Goal: Task Accomplishment & Management: Manage account settings

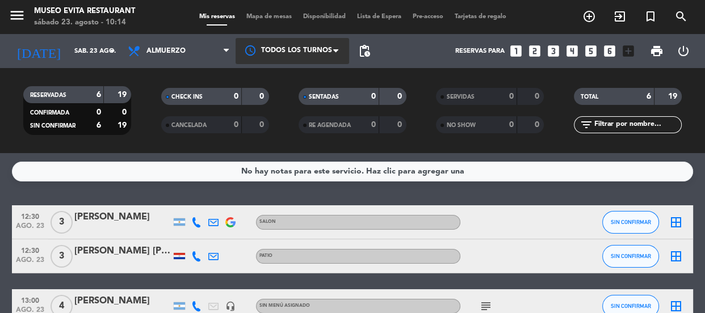
scroll to position [185, 0]
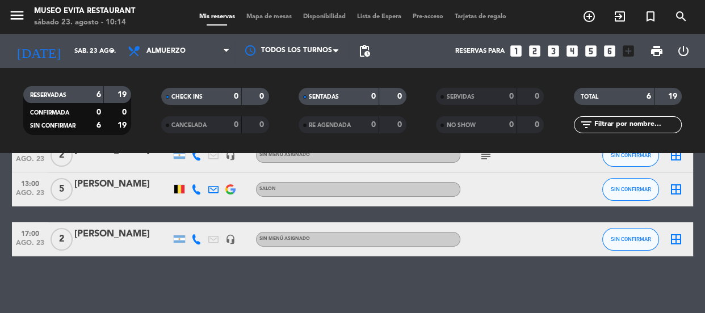
click at [533, 52] on icon "looks_two" at bounding box center [535, 51] width 15 height 15
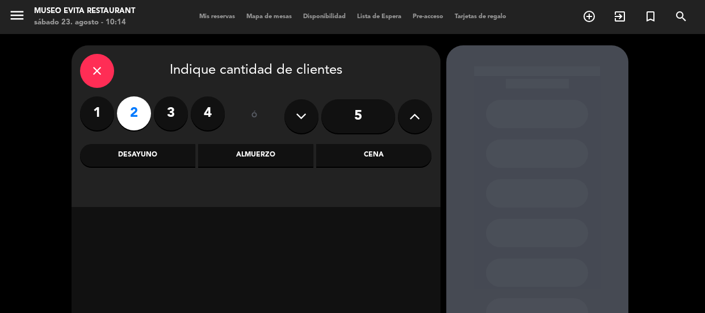
drag, startPoint x: 137, startPoint y: 109, endPoint x: 161, endPoint y: 123, distance: 27.8
click at [137, 110] on label "2" at bounding box center [134, 114] width 34 height 34
click at [267, 160] on div "Almuerzo" at bounding box center [255, 155] width 115 height 23
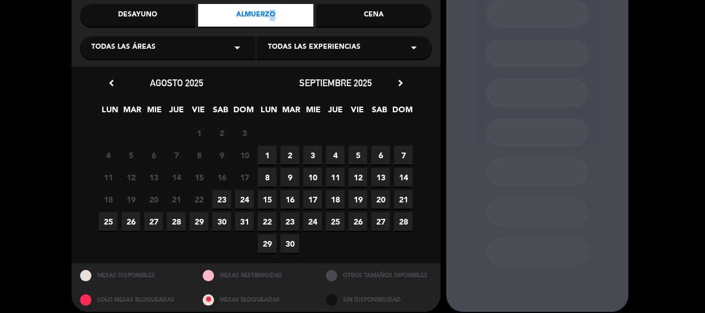
scroll to position [149, 0]
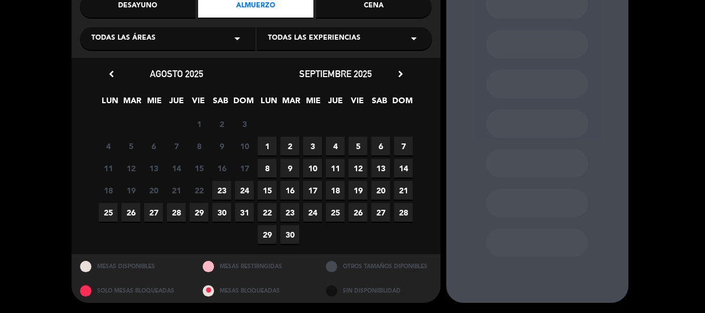
click at [173, 209] on span "28" at bounding box center [176, 212] width 19 height 19
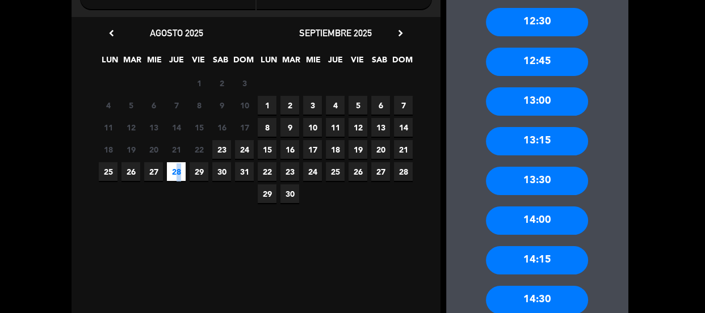
scroll to position [200, 0]
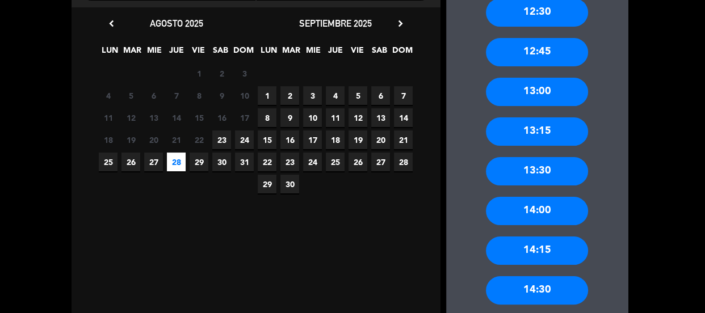
click at [181, 162] on span "28" at bounding box center [176, 162] width 19 height 19
click at [556, 57] on div "12:45" at bounding box center [537, 52] width 102 height 28
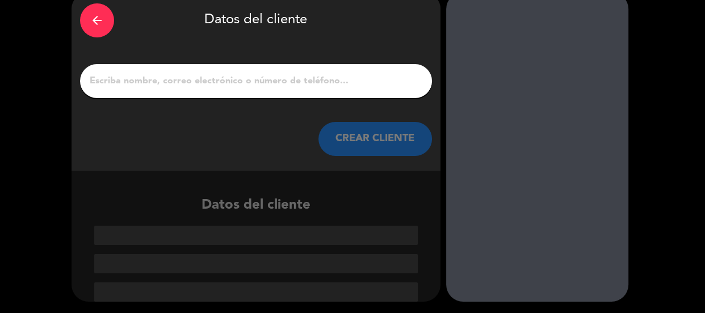
scroll to position [53, 0]
paste input "[PERSON_NAME]"
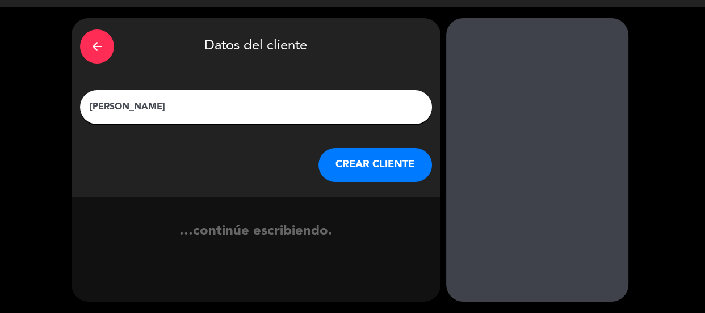
type input "[PERSON_NAME]"
click at [375, 171] on button "CREAR CLIENTE" at bounding box center [376, 165] width 114 height 34
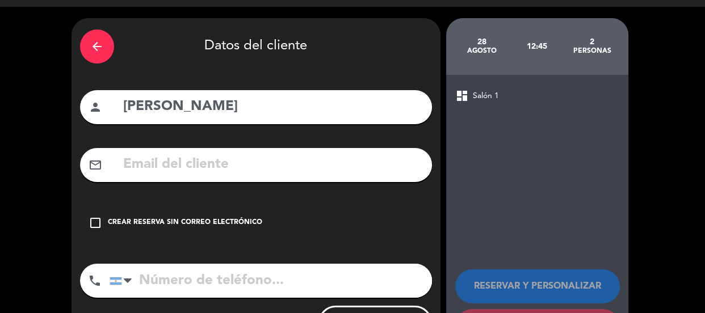
drag, startPoint x: 193, startPoint y: 289, endPoint x: 187, endPoint y: 274, distance: 15.8
click at [193, 288] on input "tel" at bounding box center [271, 281] width 323 height 34
paste input "[PHONE_NUMBER]"
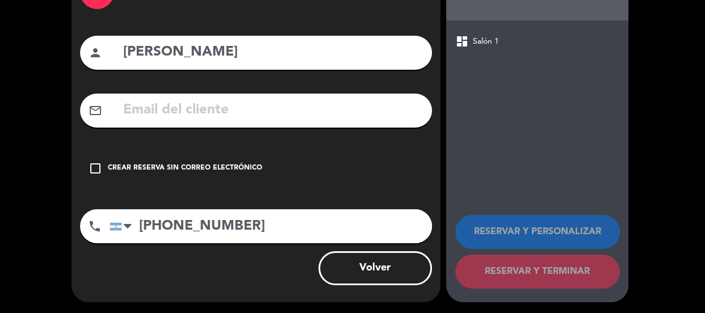
scroll to position [82, 0]
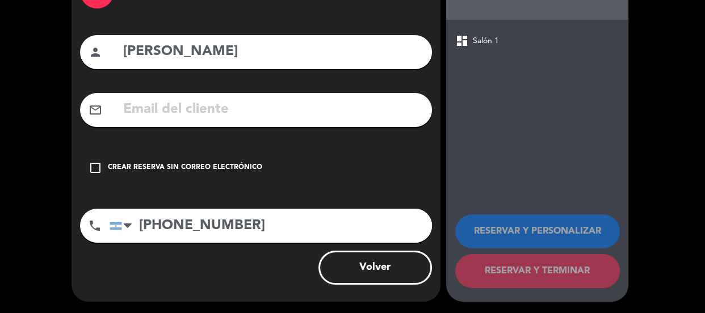
type input "[PHONE_NUMBER]"
click at [167, 170] on div "Crear reserva sin correo electrónico" at bounding box center [185, 167] width 154 height 11
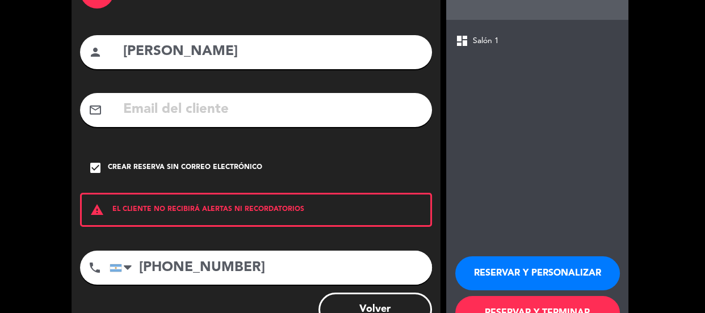
scroll to position [124, 0]
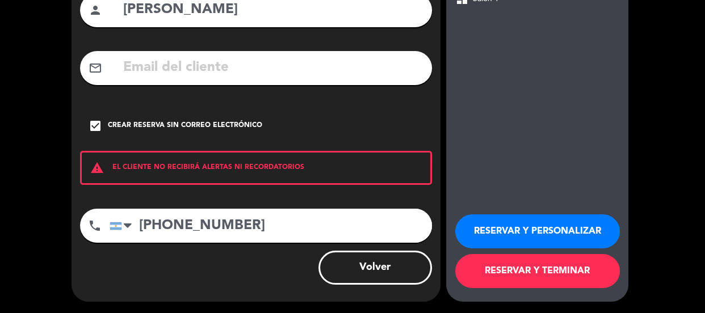
click at [509, 229] on button "RESERVAR Y PERSONALIZAR" at bounding box center [537, 232] width 165 height 34
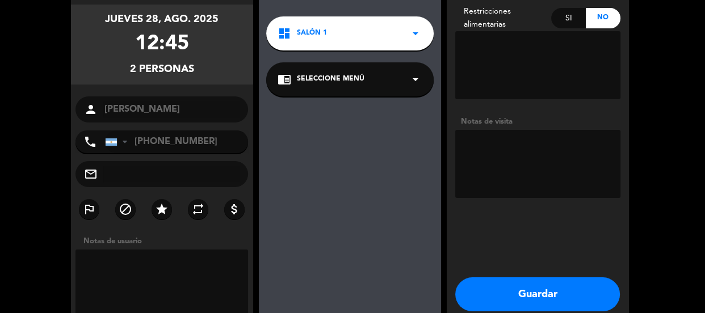
scroll to position [141, 0]
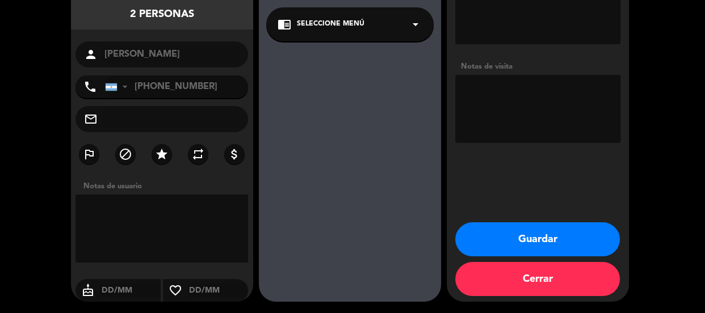
drag, startPoint x: 522, startPoint y: 241, endPoint x: 346, endPoint y: 156, distance: 195.8
click at [522, 241] on button "Guardar" at bounding box center [537, 240] width 165 height 34
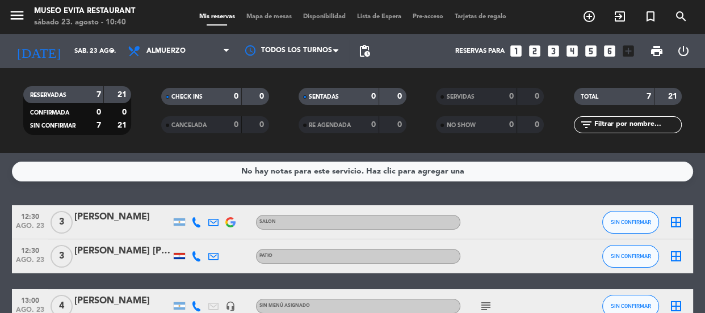
drag, startPoint x: 536, startPoint y: 51, endPoint x: 535, endPoint y: 45, distance: 5.8
click at [535, 45] on icon "looks_two" at bounding box center [535, 51] width 15 height 15
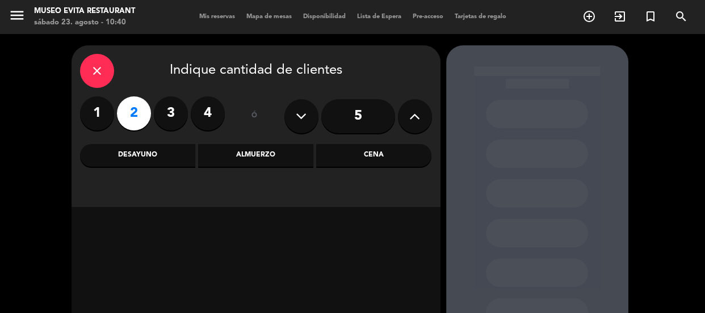
click at [136, 104] on label "2" at bounding box center [134, 114] width 34 height 34
click at [355, 152] on div "Cena" at bounding box center [373, 155] width 115 height 23
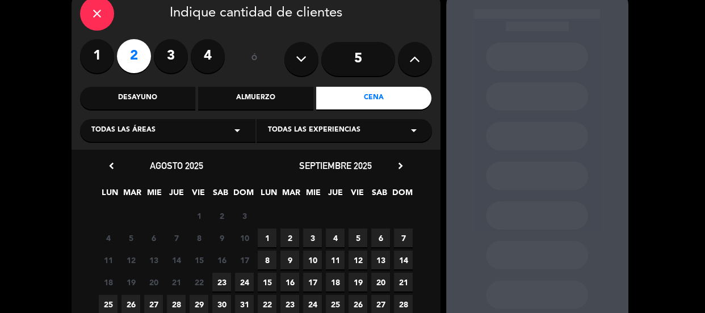
scroll to position [149, 0]
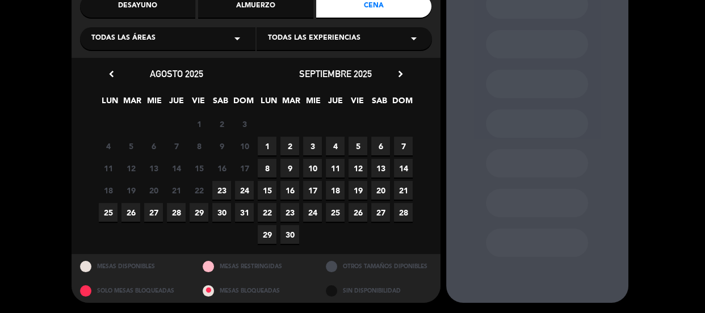
click at [213, 189] on span "23" at bounding box center [221, 190] width 19 height 19
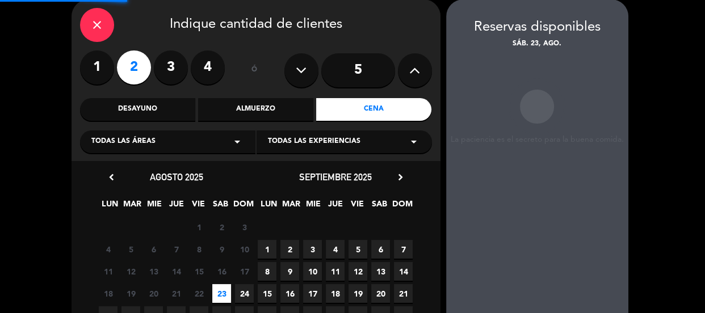
scroll to position [45, 0]
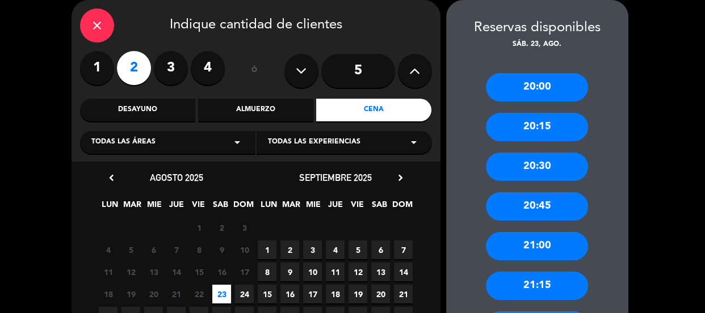
click at [538, 165] on div "20:30" at bounding box center [537, 167] width 102 height 28
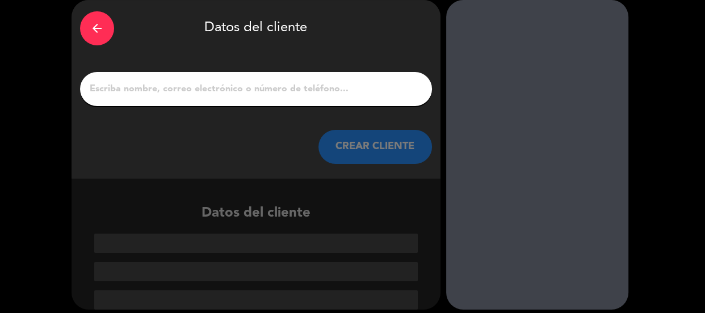
click at [197, 94] on input "1" at bounding box center [256, 89] width 335 height 16
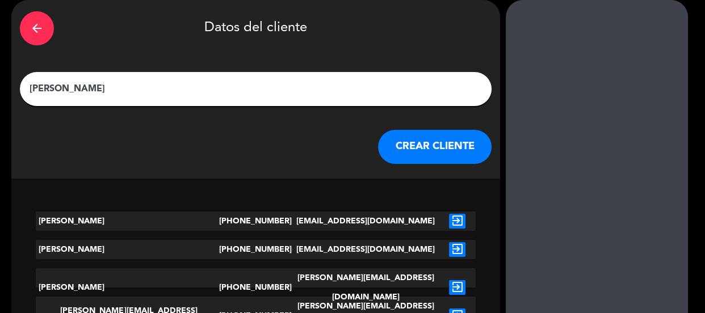
type input "[PERSON_NAME]"
click at [380, 149] on button "CREAR CLIENTE" at bounding box center [435, 147] width 114 height 34
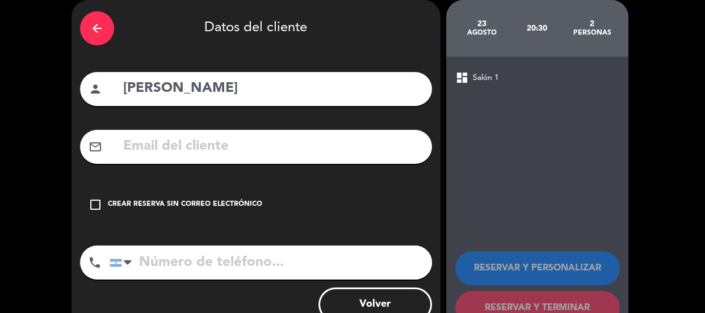
drag, startPoint x: 216, startPoint y: 263, endPoint x: 174, endPoint y: 267, distance: 42.2
click at [187, 265] on input "tel" at bounding box center [271, 263] width 323 height 34
type input "1162447186"
click at [129, 198] on div "check_box_outline_blank Crear reserva sin correo electrónico" at bounding box center [256, 205] width 352 height 34
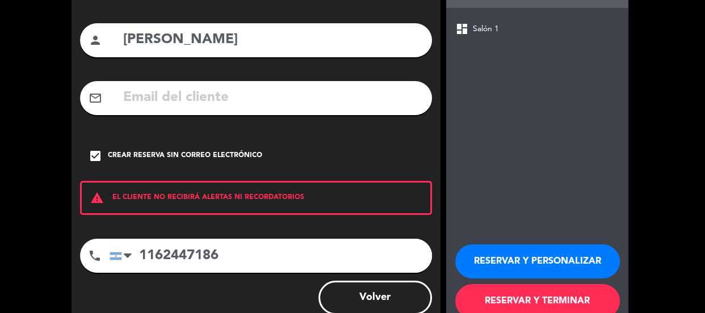
scroll to position [124, 0]
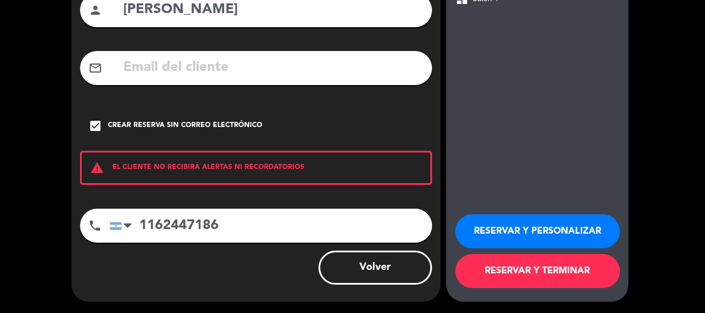
click at [526, 224] on button "RESERVAR Y PERSONALIZAR" at bounding box center [537, 232] width 165 height 34
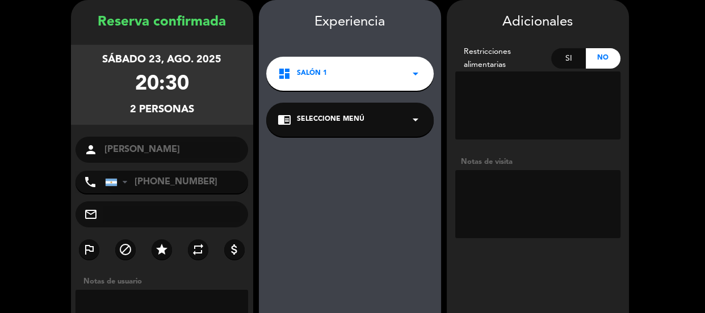
scroll to position [141, 0]
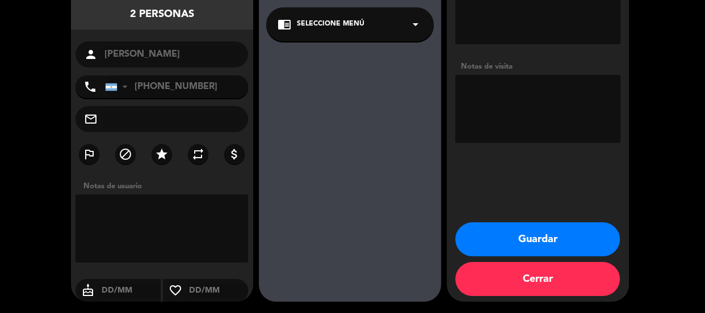
click at [539, 244] on button "Guardar" at bounding box center [537, 240] width 165 height 34
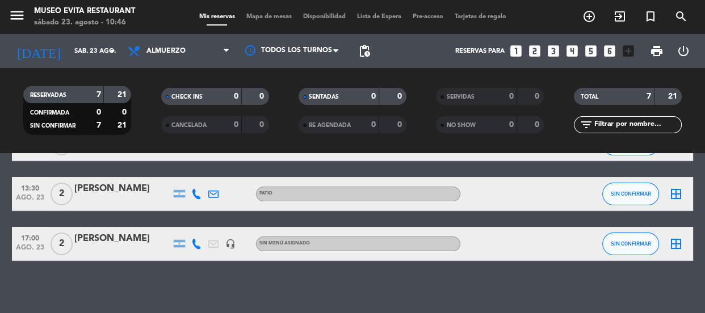
scroll to position [235, 0]
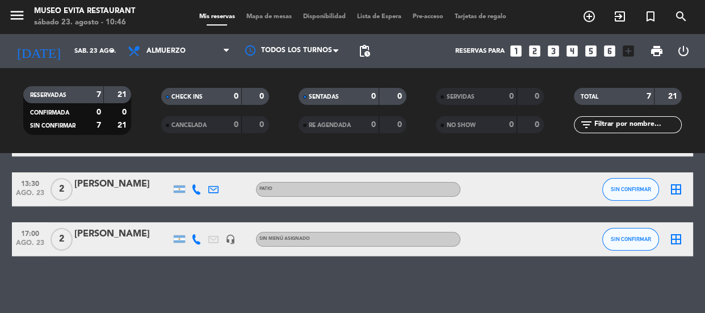
click at [97, 239] on div "[PERSON_NAME]" at bounding box center [122, 234] width 97 height 15
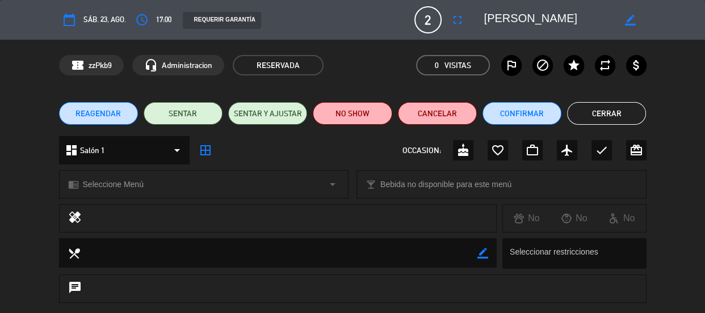
click at [103, 108] on span "REAGENDAR" at bounding box center [98, 114] width 45 height 12
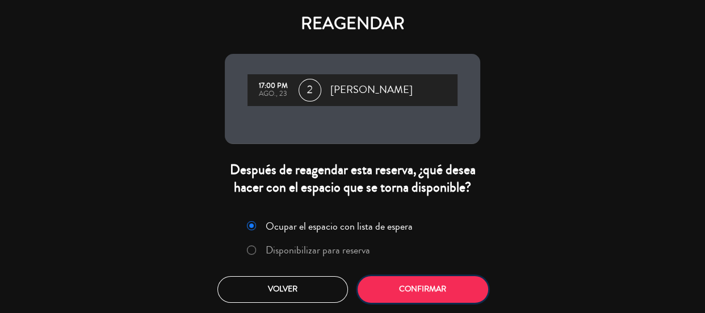
click at [399, 297] on button "Confirmar" at bounding box center [423, 290] width 131 height 27
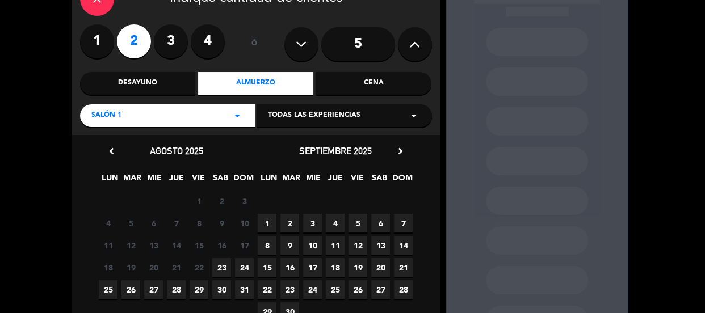
scroll to position [103, 0]
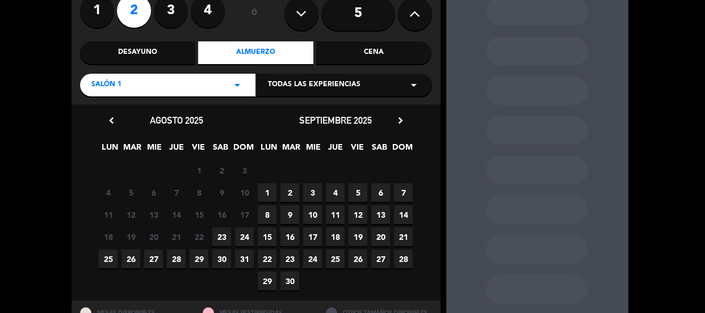
click at [243, 237] on span "24" at bounding box center [244, 237] width 19 height 19
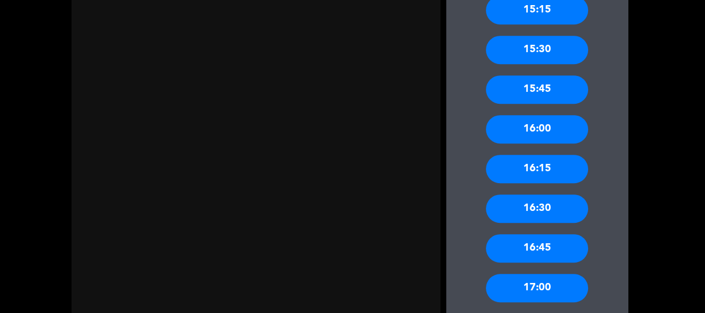
scroll to position [664, 0]
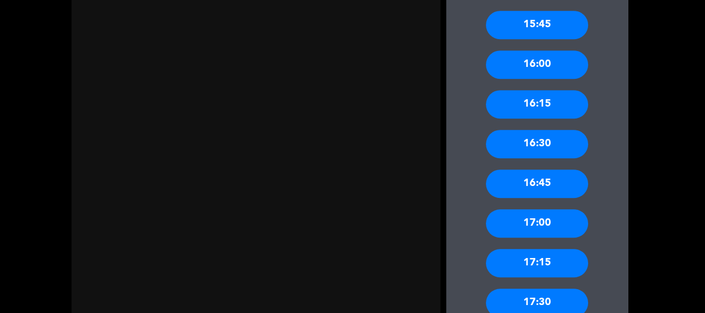
click at [555, 224] on div "17:00" at bounding box center [537, 224] width 102 height 28
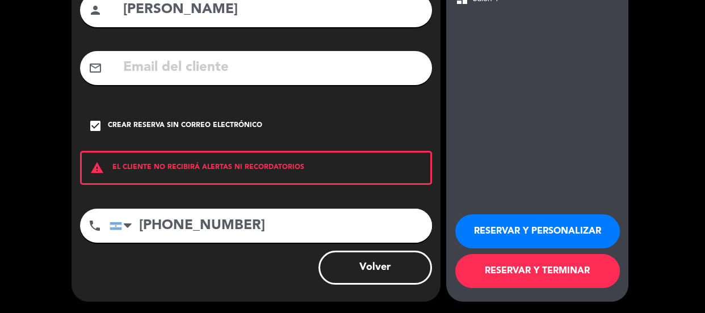
click at [400, 275] on button "Volver" at bounding box center [376, 268] width 114 height 34
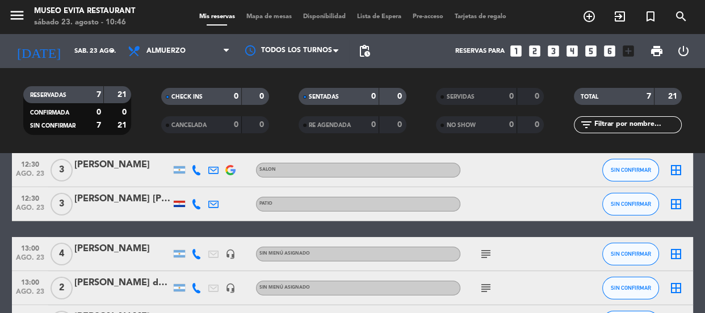
scroll to position [235, 0]
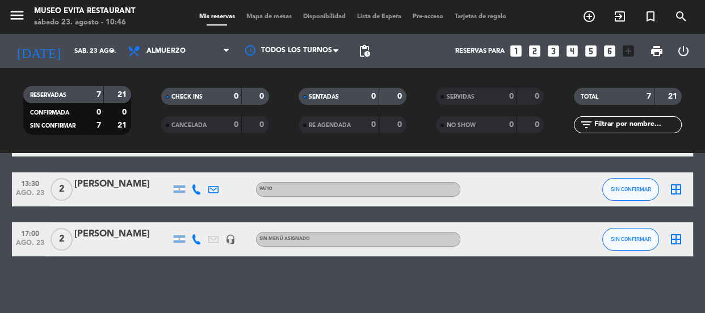
click at [117, 229] on div "[PERSON_NAME]" at bounding box center [122, 234] width 97 height 15
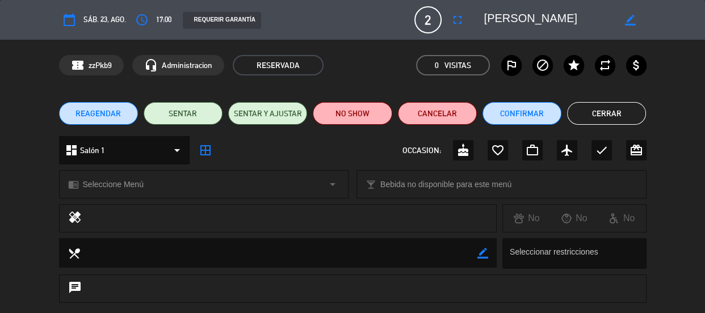
click at [70, 17] on icon "calendar_today" at bounding box center [69, 20] width 14 height 14
click at [64, 20] on icon "calendar_today" at bounding box center [69, 20] width 14 height 14
click at [73, 23] on icon "calendar_today" at bounding box center [69, 20] width 14 height 14
click at [104, 117] on span "REAGENDAR" at bounding box center [98, 114] width 45 height 12
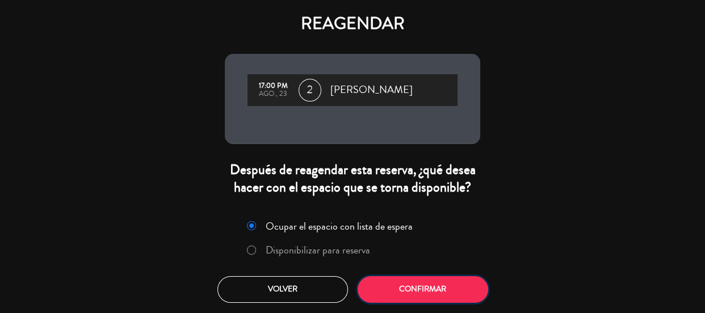
click at [417, 297] on button "Confirmar" at bounding box center [423, 290] width 131 height 27
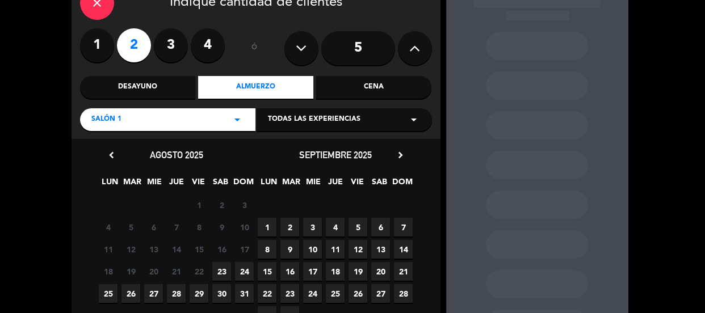
scroll to position [149, 0]
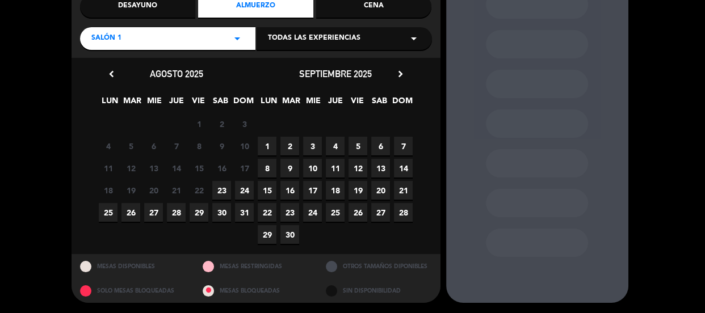
click at [247, 190] on span "24" at bounding box center [244, 190] width 19 height 19
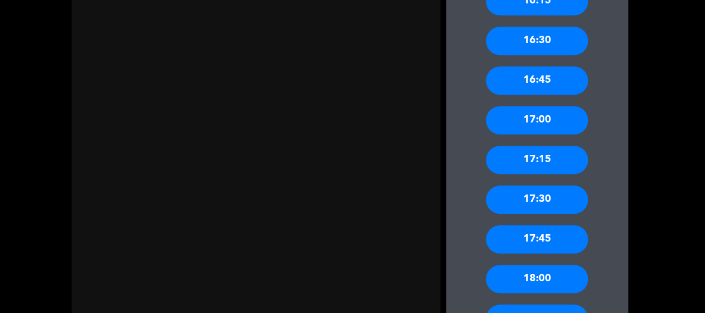
scroll to position [819, 0]
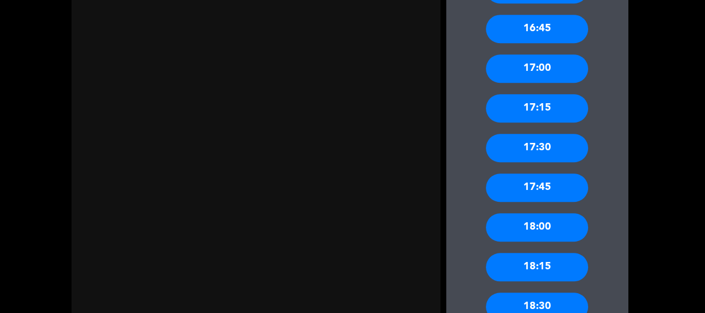
click at [536, 68] on div "17:00" at bounding box center [537, 69] width 102 height 28
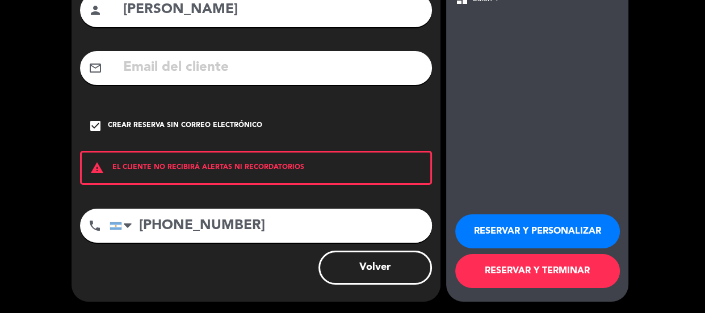
scroll to position [124, 0]
drag, startPoint x: 524, startPoint y: 227, endPoint x: 518, endPoint y: 221, distance: 8.0
click at [520, 225] on button "RESERVAR Y PERSONALIZAR" at bounding box center [537, 232] width 165 height 34
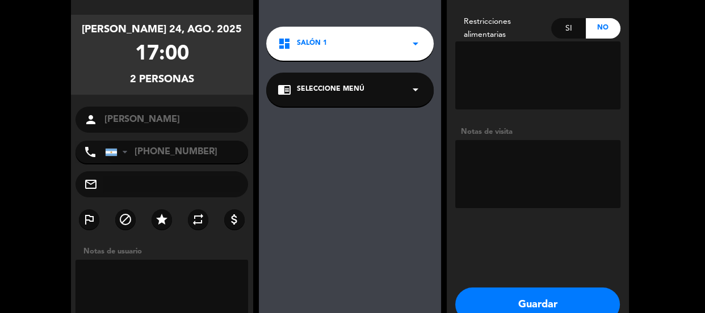
scroll to position [141, 0]
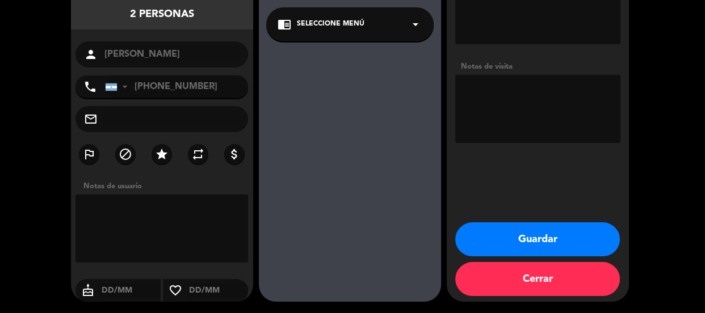
click at [539, 230] on button "Guardar" at bounding box center [537, 240] width 165 height 34
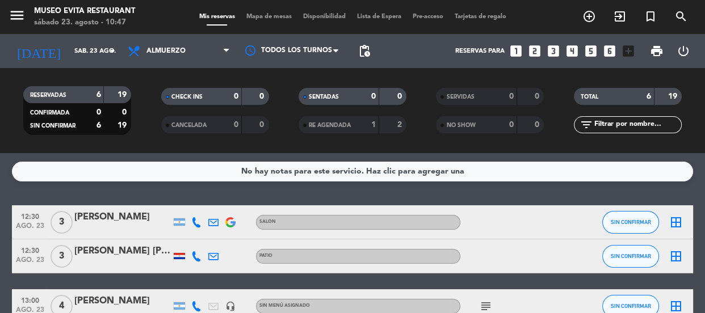
click at [532, 52] on icon "looks_two" at bounding box center [535, 51] width 15 height 15
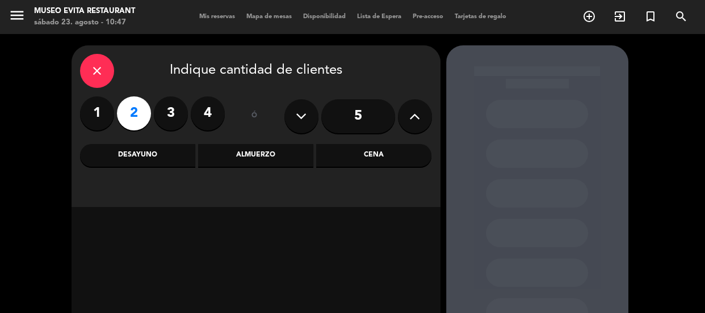
click at [263, 160] on div "Almuerzo" at bounding box center [255, 155] width 115 height 23
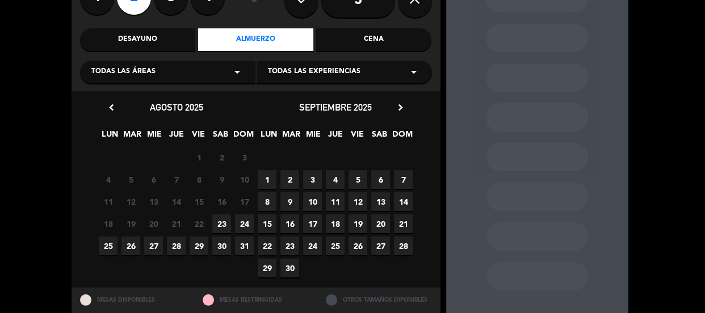
scroll to position [149, 0]
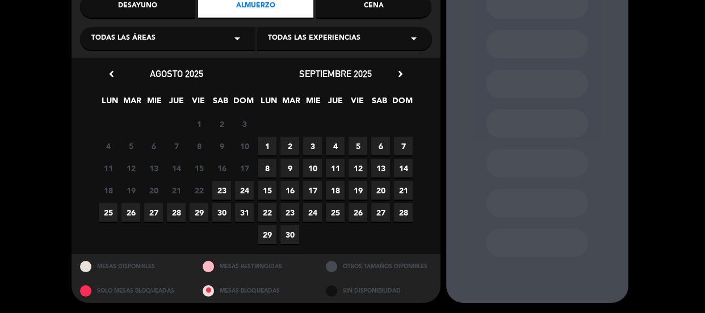
click at [223, 189] on span "23" at bounding box center [221, 190] width 19 height 19
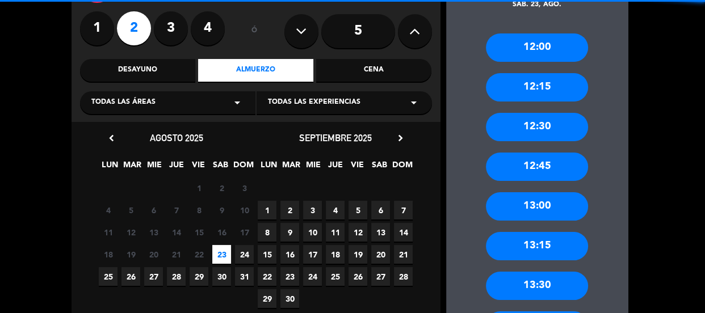
scroll to position [97, 0]
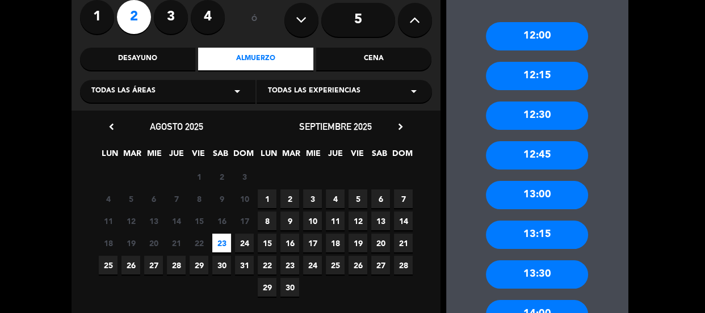
drag, startPoint x: 541, startPoint y: 196, endPoint x: 530, endPoint y: 193, distance: 11.7
click at [541, 195] on div "13:00" at bounding box center [537, 195] width 102 height 28
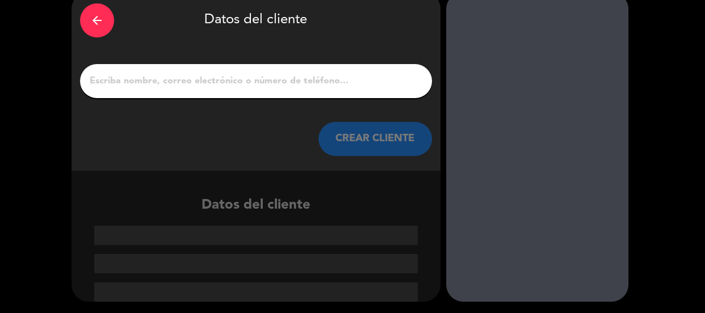
scroll to position [53, 0]
click at [137, 71] on div at bounding box center [256, 81] width 352 height 34
click at [141, 79] on input "1" at bounding box center [256, 81] width 335 height 16
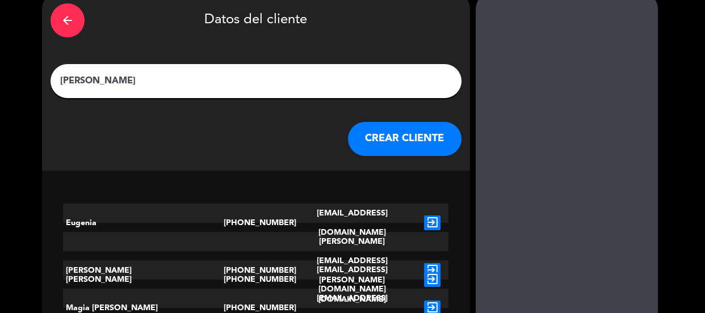
type input "[PERSON_NAME]"
click at [364, 129] on button "CREAR CLIENTE" at bounding box center [405, 139] width 114 height 34
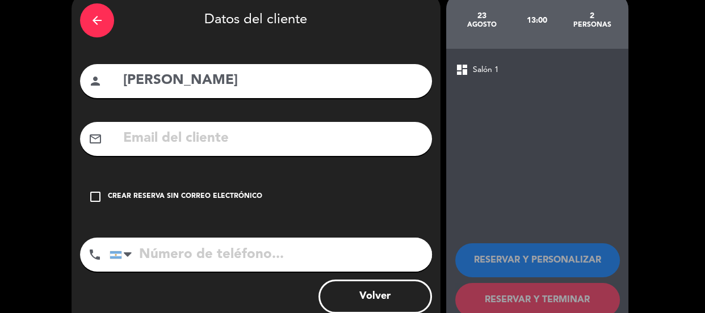
click at [179, 255] on input "tel" at bounding box center [271, 255] width 323 height 34
click at [165, 256] on input "tel" at bounding box center [271, 255] width 323 height 34
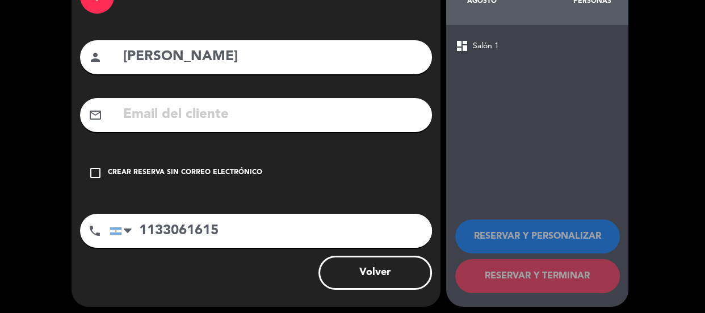
scroll to position [82, 0]
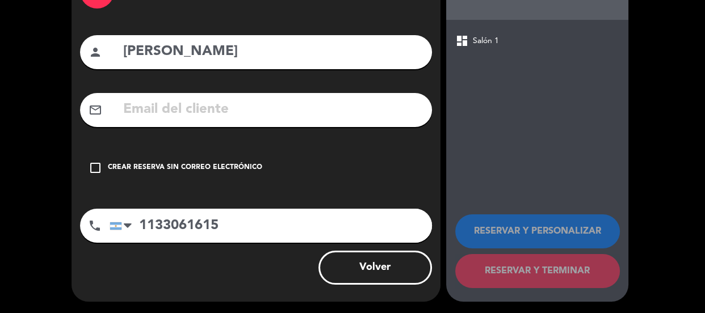
type input "1133061615"
click at [240, 157] on div "check_box_outline_blank Crear reserva sin correo electrónico" at bounding box center [256, 168] width 352 height 34
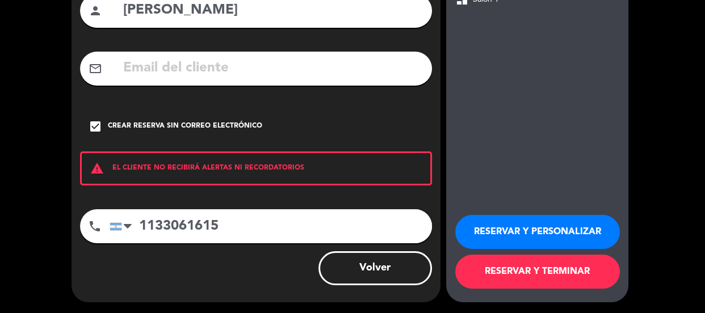
scroll to position [124, 0]
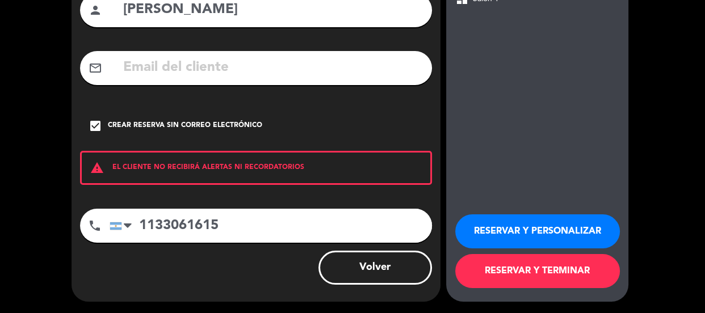
click at [505, 231] on button "RESERVAR Y PERSONALIZAR" at bounding box center [537, 232] width 165 height 34
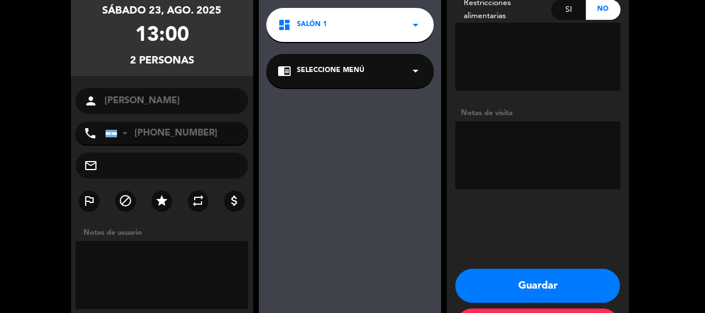
scroll to position [141, 0]
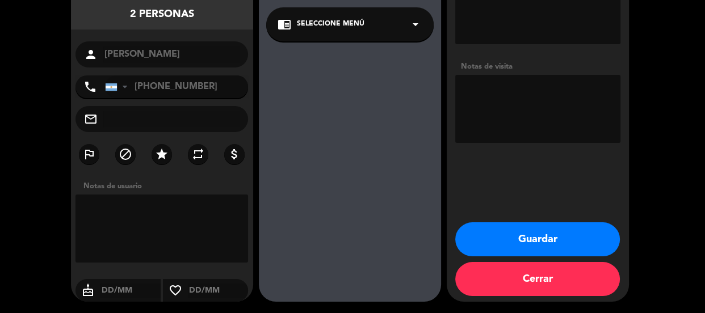
drag, startPoint x: 560, startPoint y: 230, endPoint x: 520, endPoint y: 103, distance: 133.3
click at [520, 103] on div "Adicionales Restricciones alimentarias Si No Notas de visita Guardar Cerrar" at bounding box center [538, 104] width 182 height 398
click at [521, 102] on textarea at bounding box center [537, 109] width 165 height 68
type textarea "MESA 15"
click at [537, 233] on button "Guardar" at bounding box center [537, 240] width 165 height 34
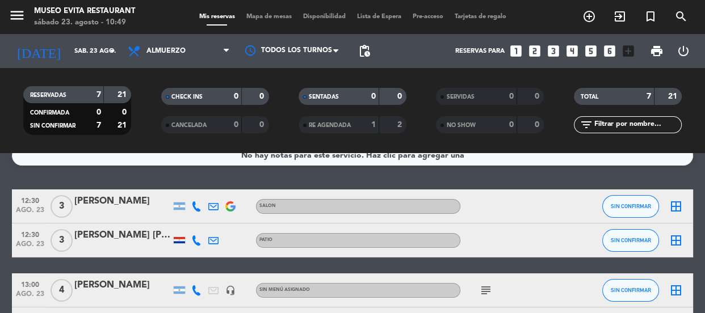
scroll to position [12, 0]
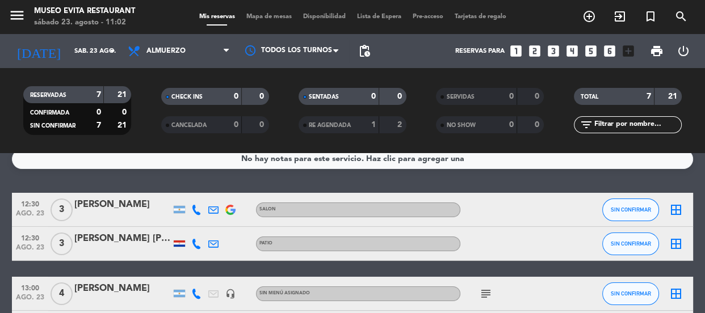
click at [574, 51] on icon "looks_4" at bounding box center [572, 51] width 15 height 15
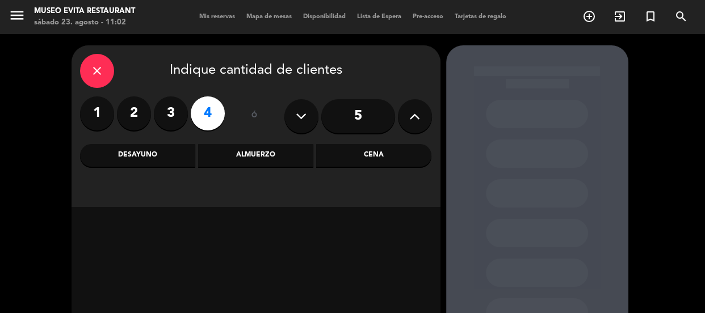
click at [366, 154] on div "Cena" at bounding box center [373, 155] width 115 height 23
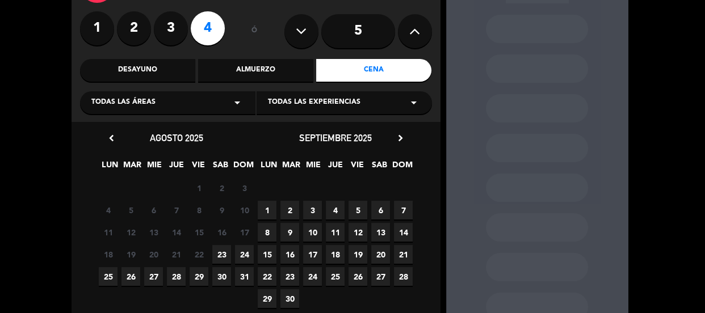
scroll to position [103, 0]
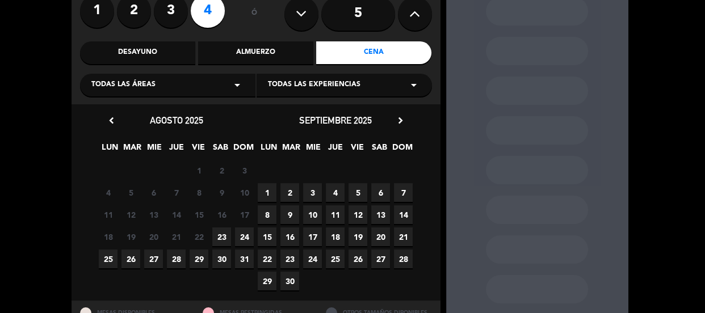
click at [128, 261] on span "26" at bounding box center [131, 259] width 19 height 19
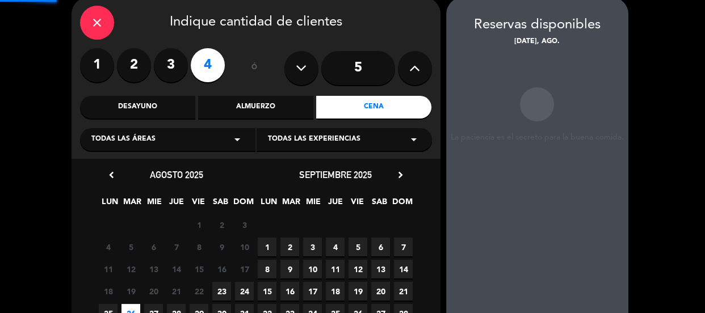
scroll to position [45, 0]
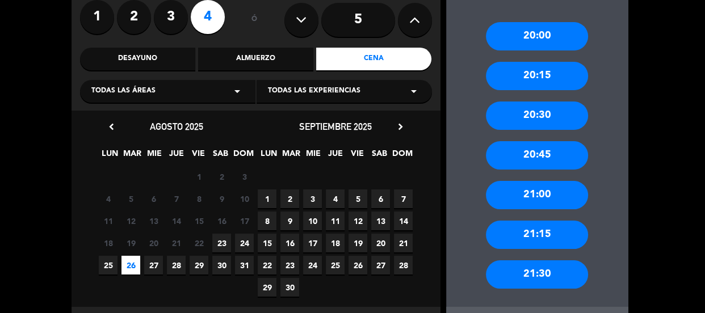
click at [522, 194] on div "21:00" at bounding box center [537, 195] width 102 height 28
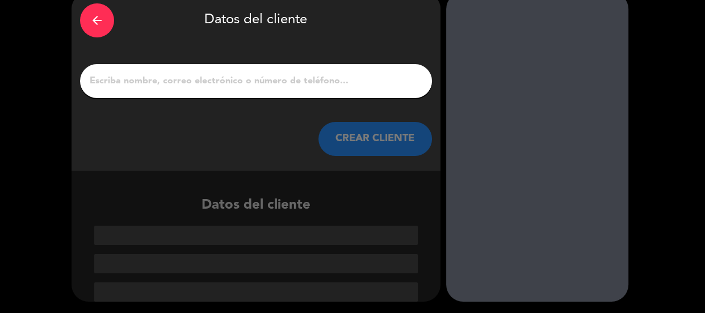
scroll to position [53, 0]
paste input "[PERSON_NAME]"
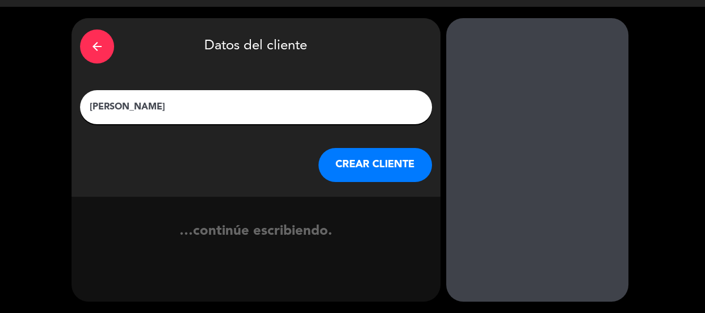
scroll to position [27, 0]
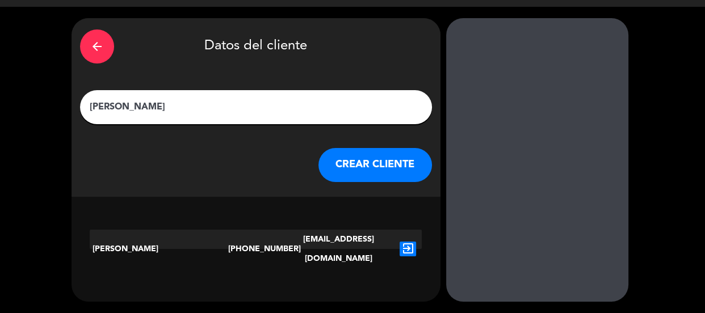
type input "[PERSON_NAME]"
click at [408, 242] on icon "exit_to_app" at bounding box center [408, 249] width 16 height 15
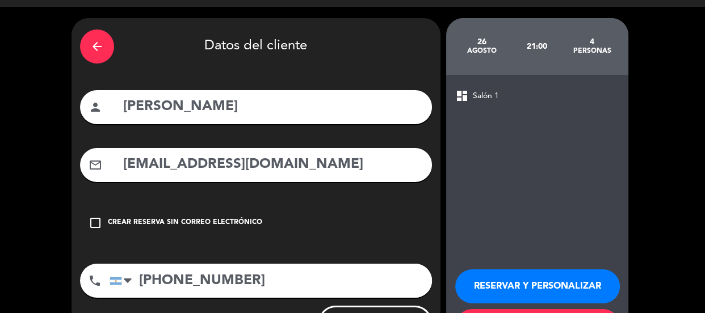
click at [505, 282] on button "RESERVAR Y PERSONALIZAR" at bounding box center [537, 287] width 165 height 34
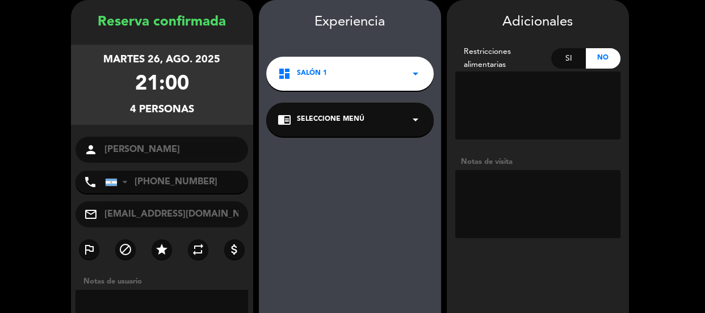
scroll to position [141, 0]
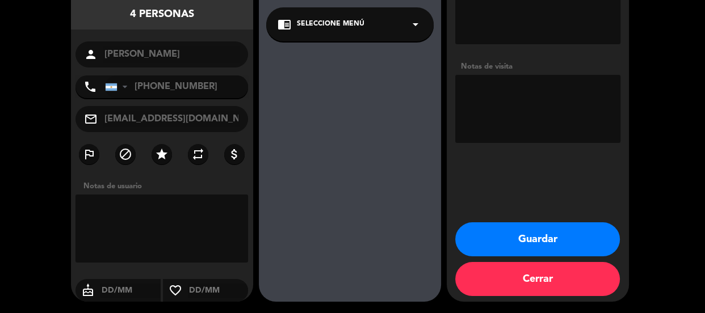
click at [500, 229] on button "Guardar" at bounding box center [537, 240] width 165 height 34
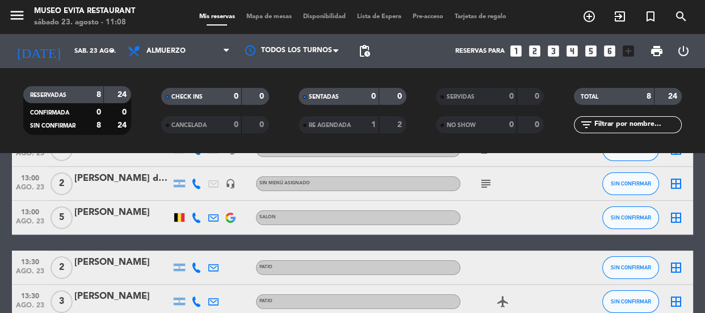
scroll to position [206, 0]
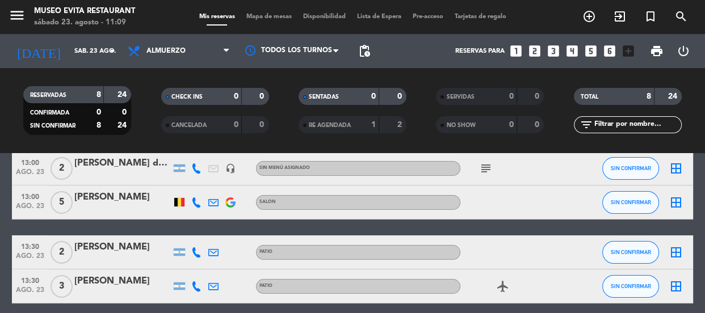
click at [85, 282] on div "[PERSON_NAME]" at bounding box center [122, 281] width 97 height 15
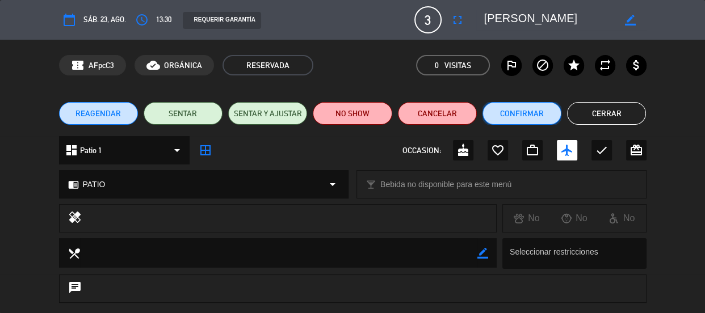
click at [524, 114] on button "Confirmar" at bounding box center [522, 113] width 79 height 23
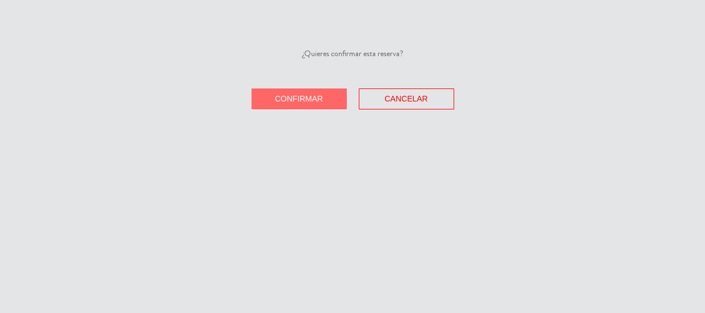
click at [324, 99] on button "Confirmar" at bounding box center [299, 99] width 95 height 21
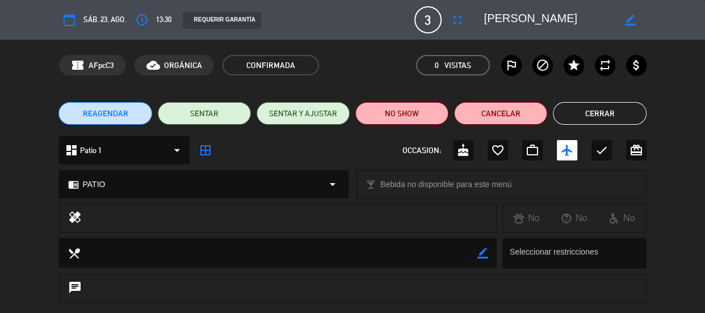
click at [583, 112] on button "Cerrar" at bounding box center [599, 113] width 93 height 23
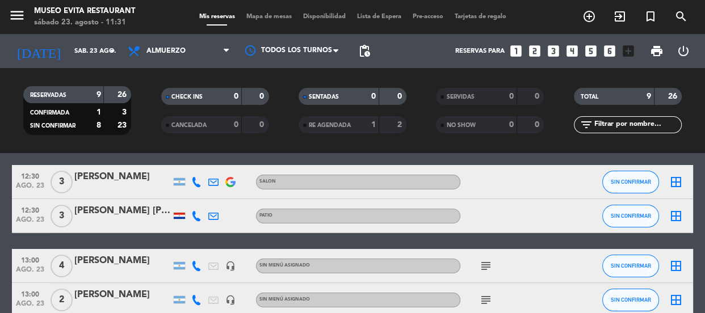
scroll to position [0, 0]
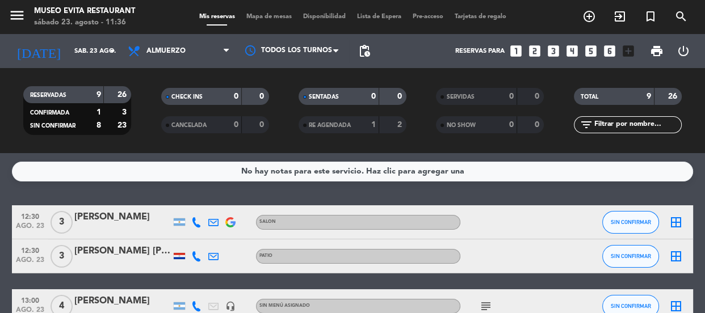
click at [573, 53] on icon "looks_4" at bounding box center [572, 51] width 15 height 15
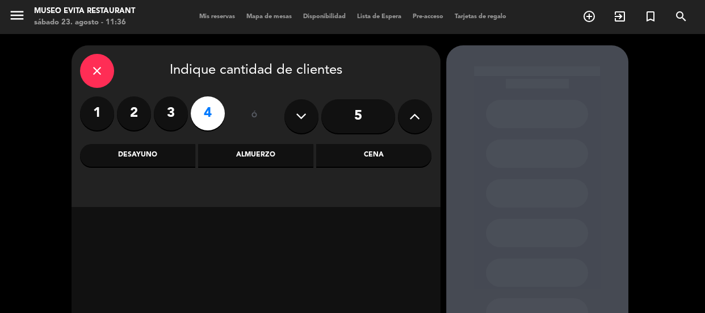
click at [273, 153] on div "Almuerzo" at bounding box center [255, 155] width 115 height 23
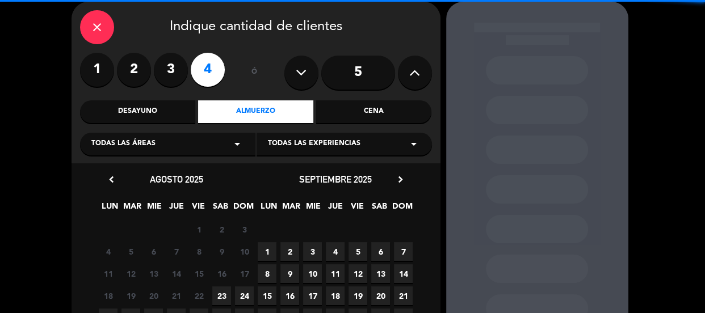
scroll to position [127, 0]
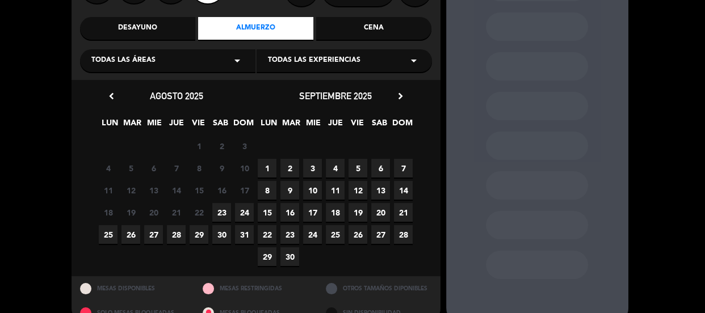
click at [227, 214] on span "23" at bounding box center [221, 212] width 19 height 19
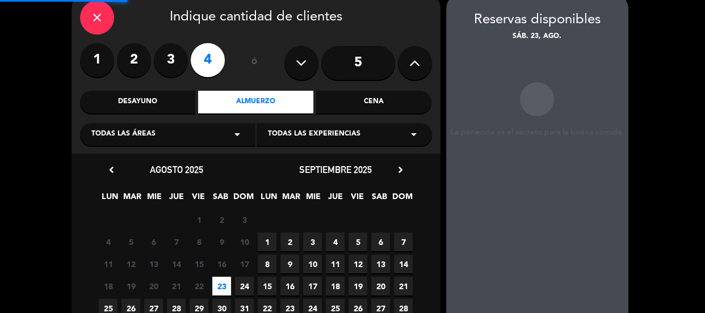
scroll to position [45, 0]
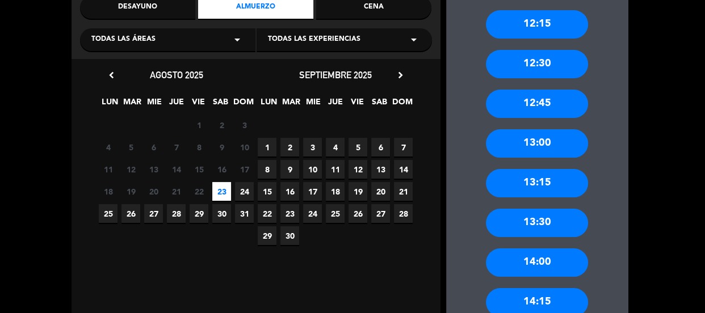
click at [545, 223] on div "13:30" at bounding box center [537, 223] width 102 height 28
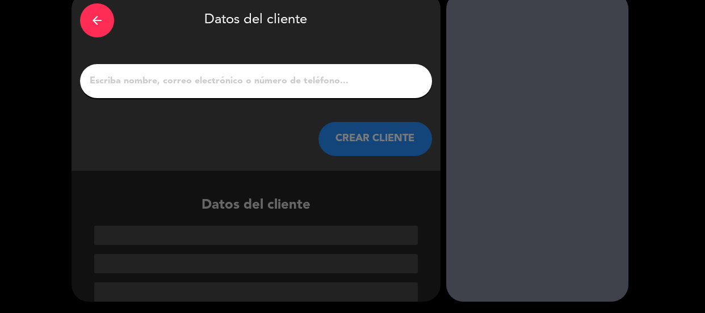
drag, startPoint x: 246, startPoint y: 82, endPoint x: 303, endPoint y: 40, distance: 70.5
click at [248, 76] on input "1" at bounding box center [256, 81] width 335 height 16
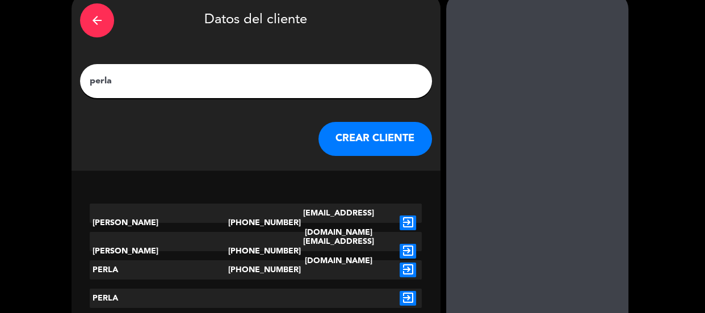
type input "perla"
click at [360, 159] on div "arrow_back Datos del cliente [PERSON_NAME] CLIENTE" at bounding box center [256, 81] width 369 height 179
click at [363, 140] on button "CREAR CLIENTE" at bounding box center [376, 139] width 114 height 34
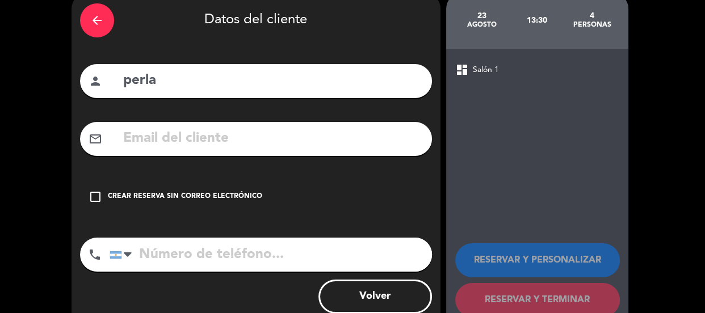
drag, startPoint x: 193, startPoint y: 248, endPoint x: 189, endPoint y: 261, distance: 13.5
click at [193, 257] on input "tel" at bounding box center [271, 255] width 323 height 34
type input "1131752325"
click at [142, 190] on div "check_box_outline_blank Crear reserva sin correo electrónico" at bounding box center [256, 197] width 352 height 34
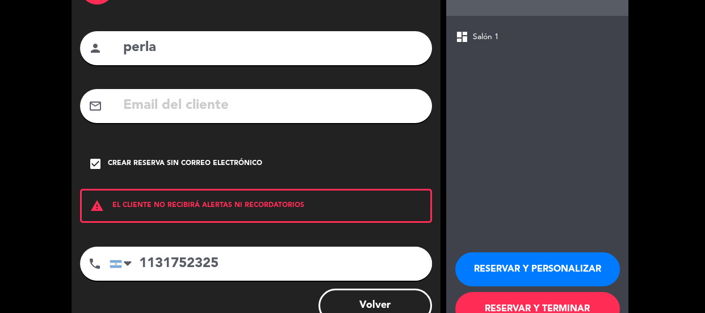
scroll to position [124, 0]
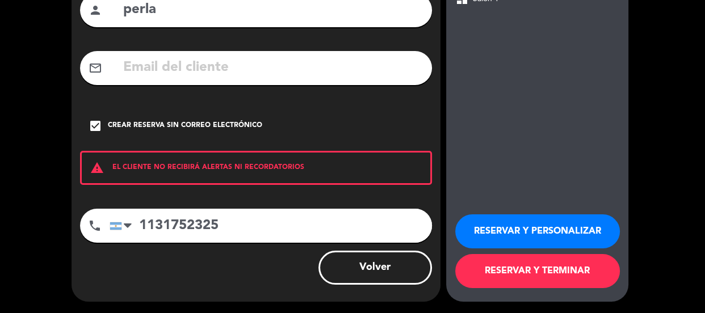
click at [516, 221] on button "RESERVAR Y PERSONALIZAR" at bounding box center [537, 232] width 165 height 34
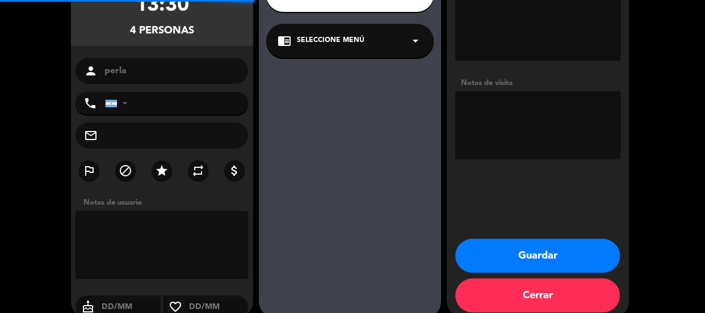
type input "[PHONE_NUMBER]"
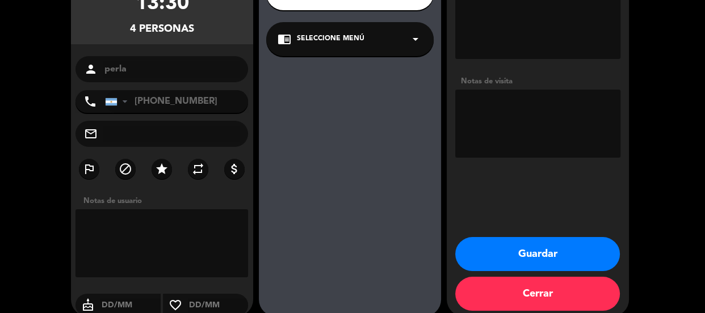
scroll to position [141, 0]
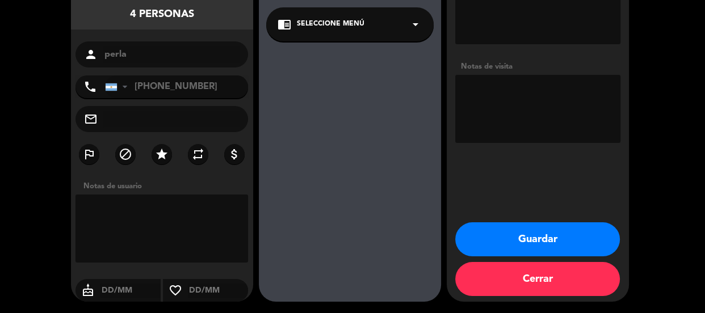
click at [532, 89] on textarea at bounding box center [537, 109] width 165 height 68
click at [526, 232] on button "Guardar" at bounding box center [537, 240] width 165 height 34
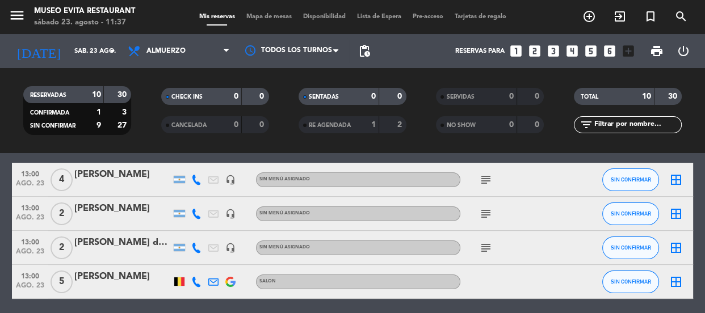
scroll to position [103, 0]
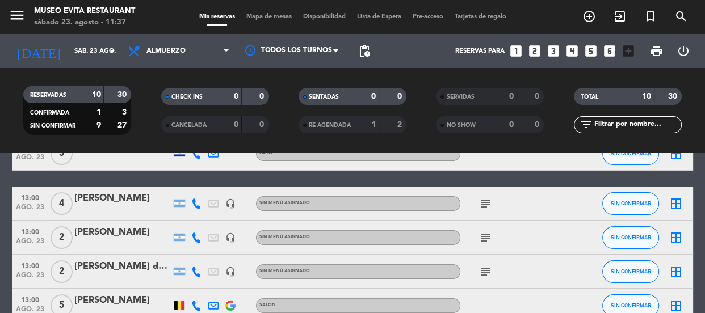
click at [486, 198] on icon "subject" at bounding box center [486, 204] width 14 height 14
click at [483, 242] on icon "subject" at bounding box center [486, 238] width 14 height 14
click at [485, 276] on icon "subject" at bounding box center [486, 272] width 14 height 14
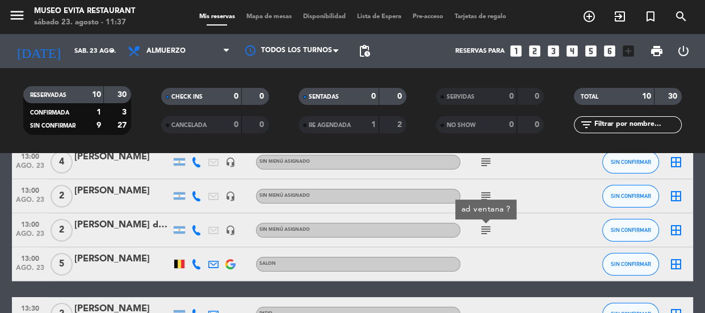
scroll to position [206, 0]
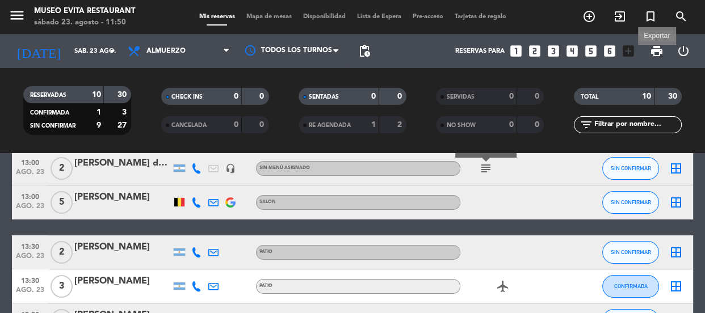
click at [653, 56] on span "print" at bounding box center [657, 51] width 14 height 14
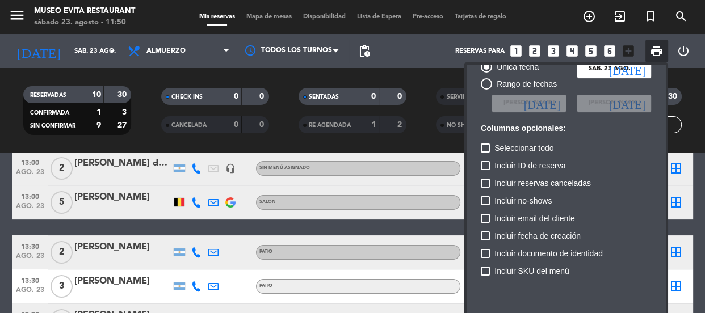
scroll to position [69, 0]
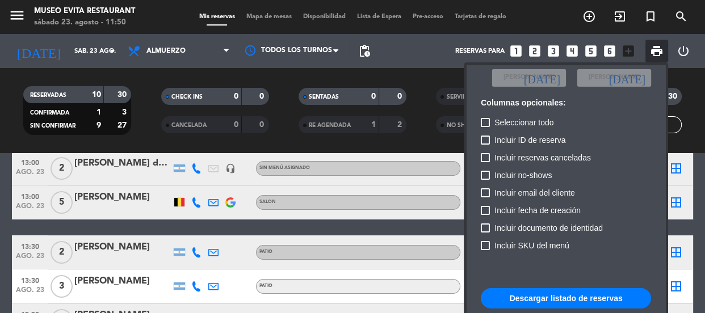
click at [559, 292] on button "Descargar listado de reservas" at bounding box center [566, 298] width 170 height 20
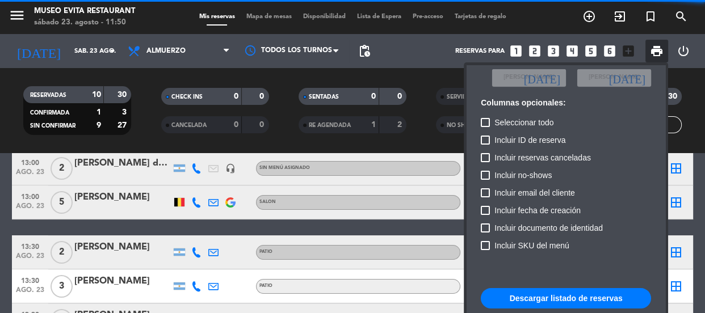
click at [565, 298] on button "Descargar listado de reservas" at bounding box center [566, 298] width 170 height 20
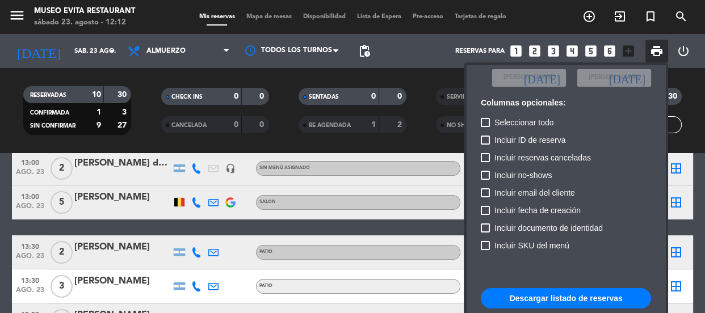
click at [177, 48] on div at bounding box center [352, 156] width 705 height 313
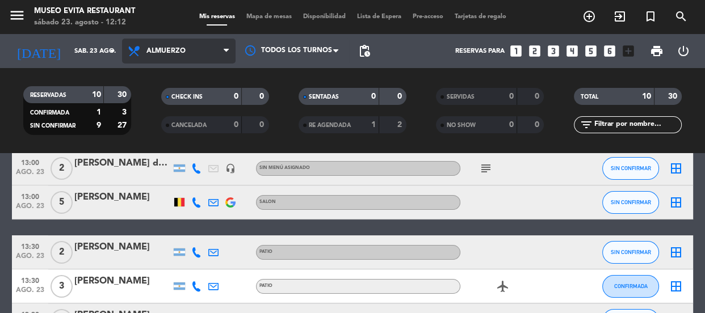
click at [220, 51] on span "Almuerzo" at bounding box center [179, 51] width 114 height 25
click at [169, 148] on div "menu Museo Evita Restaurant sábado 23. agosto - 12:12 Mis reservas Mapa de mesa…" at bounding box center [352, 76] width 705 height 153
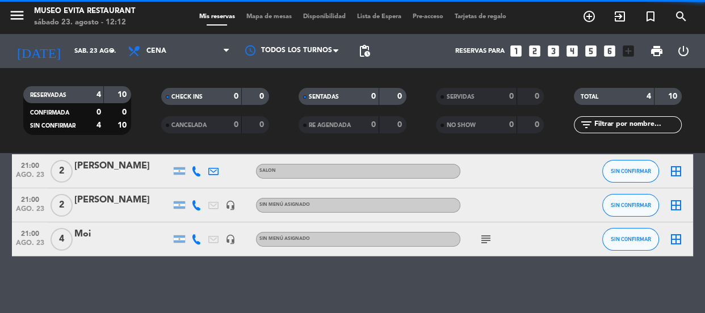
scroll to position [101, 0]
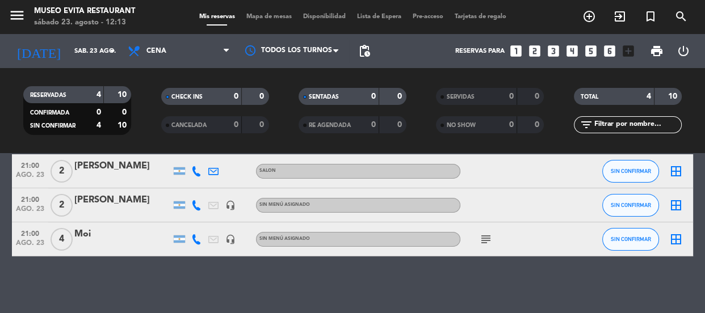
click at [676, 201] on icon "border_all" at bounding box center [677, 206] width 14 height 14
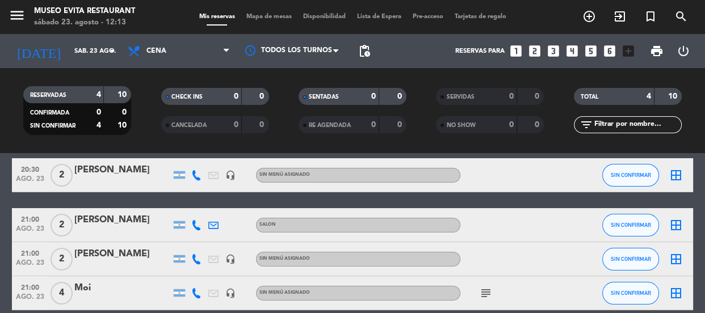
scroll to position [101, 0]
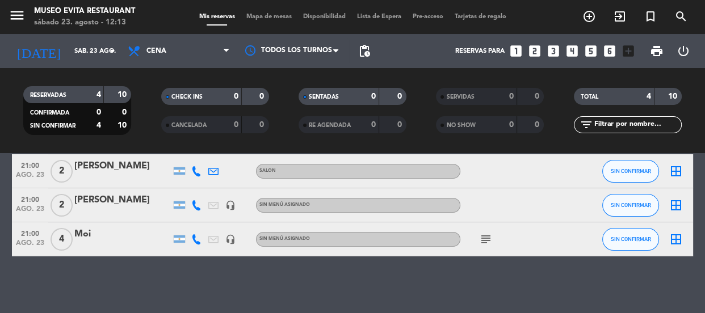
click at [93, 204] on div "[PERSON_NAME]" at bounding box center [122, 200] width 97 height 15
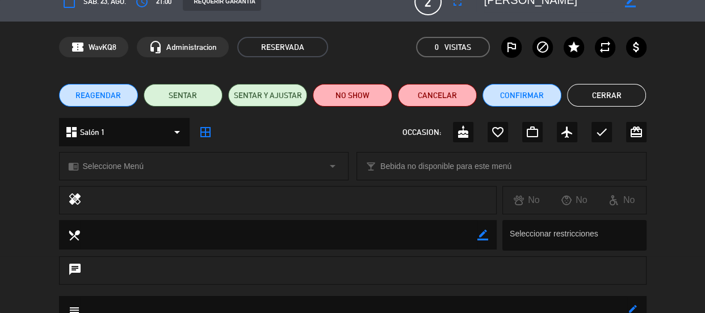
scroll to position [18, 0]
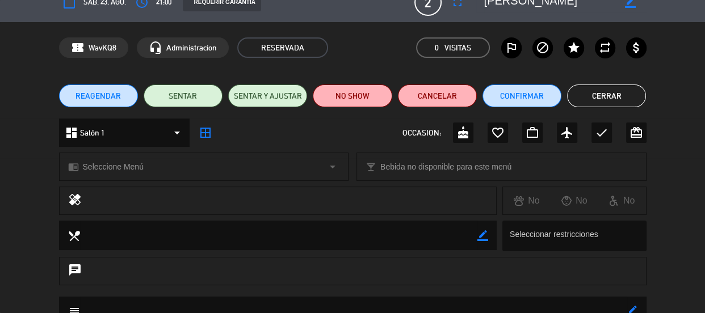
click at [97, 86] on button "REAGENDAR" at bounding box center [98, 96] width 79 height 23
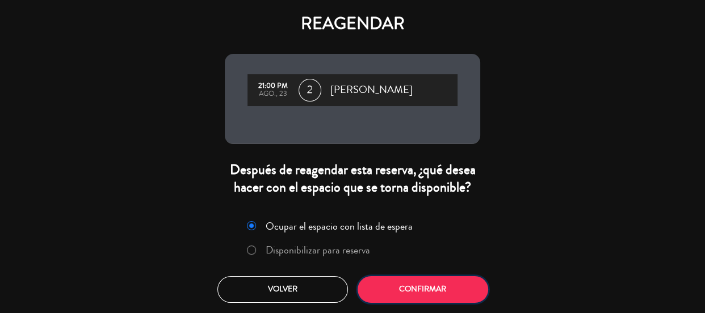
click at [396, 282] on button "Confirmar" at bounding box center [423, 290] width 131 height 27
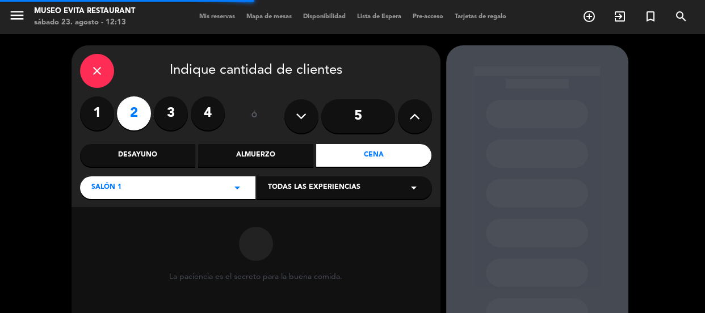
drag, startPoint x: 209, startPoint y: 110, endPoint x: 204, endPoint y: 116, distance: 7.7
click at [208, 110] on label "4" at bounding box center [208, 114] width 34 height 34
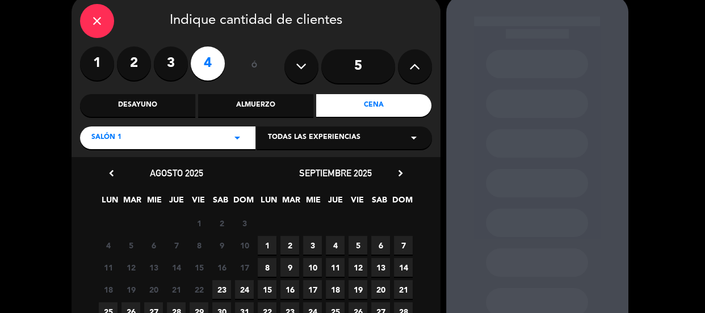
scroll to position [149, 0]
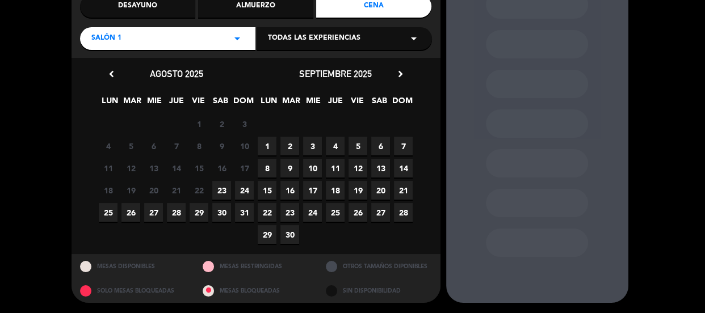
click at [222, 186] on span "23" at bounding box center [221, 190] width 19 height 19
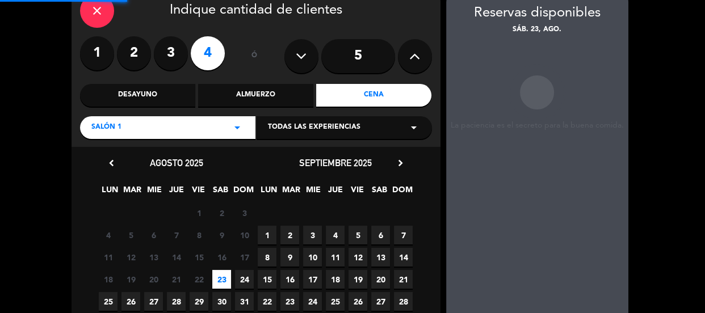
scroll to position [45, 0]
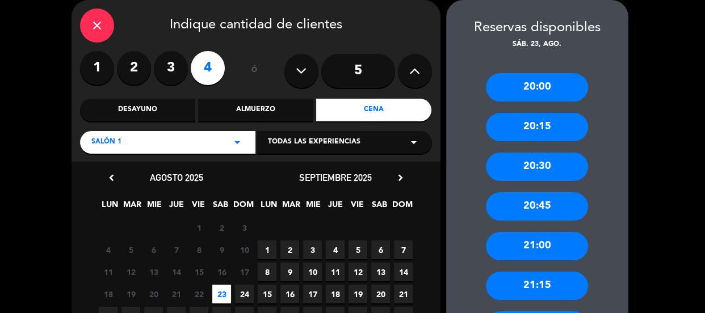
click at [532, 244] on div "21:00" at bounding box center [537, 246] width 102 height 28
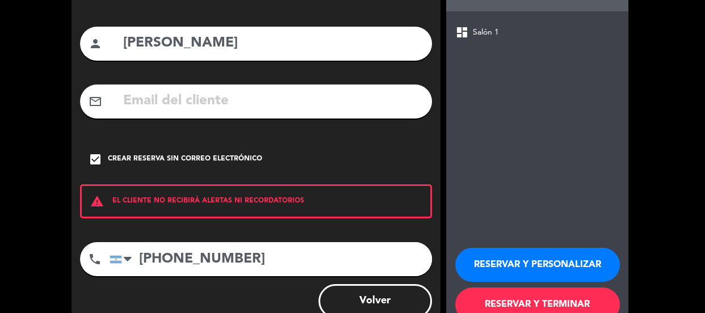
scroll to position [124, 0]
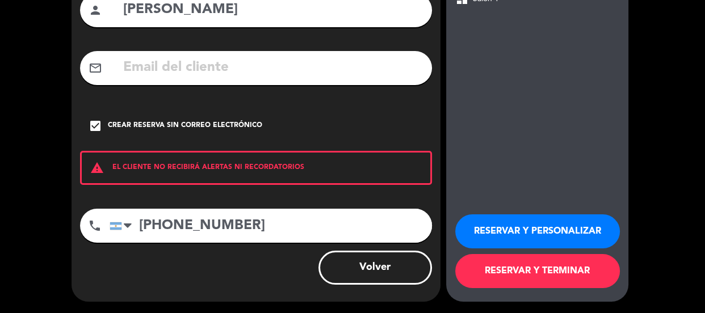
click at [506, 222] on button "RESERVAR Y PERSONALIZAR" at bounding box center [537, 232] width 165 height 34
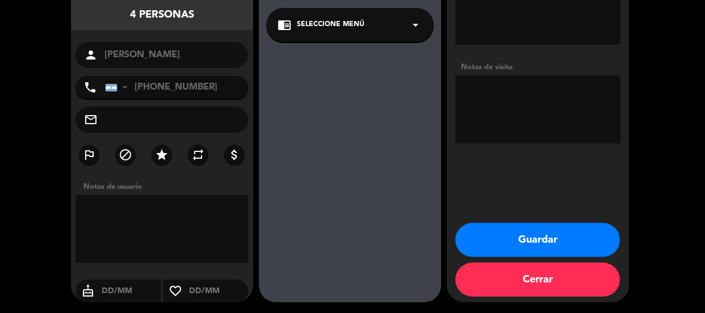
scroll to position [141, 0]
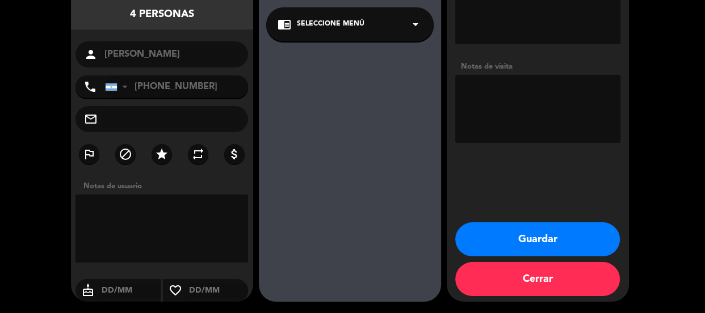
click at [532, 236] on button "Guardar" at bounding box center [537, 240] width 165 height 34
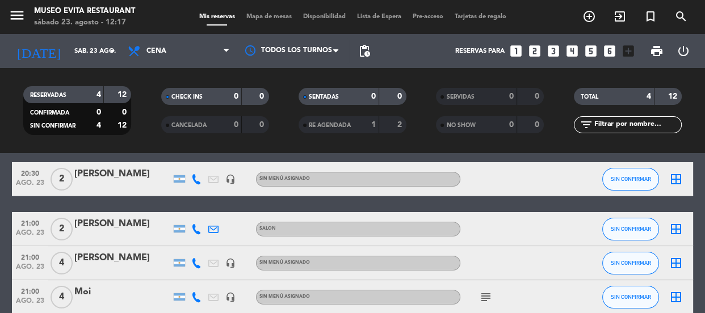
scroll to position [101, 0]
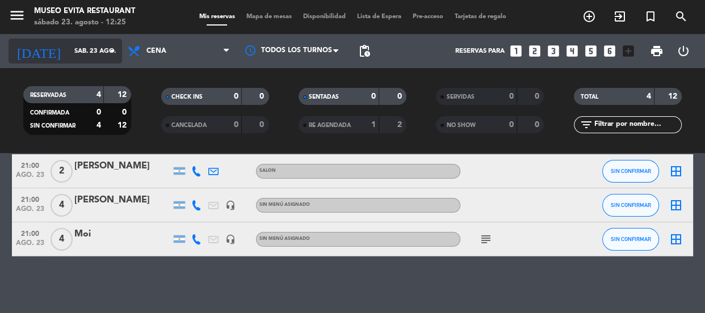
click at [92, 44] on input "sáb. 23 ago." at bounding box center [112, 51] width 87 height 19
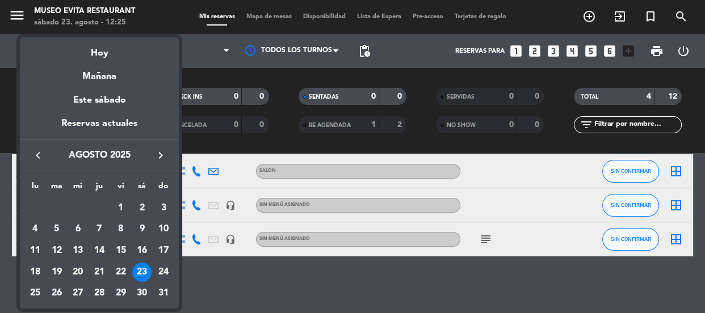
click at [0, 90] on div at bounding box center [352, 156] width 705 height 313
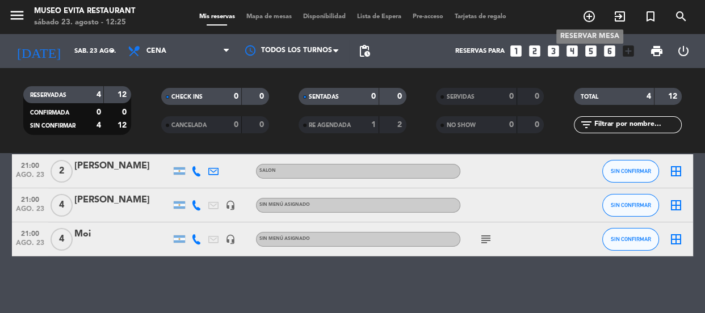
click at [588, 16] on icon "add_circle_outline" at bounding box center [590, 17] width 14 height 14
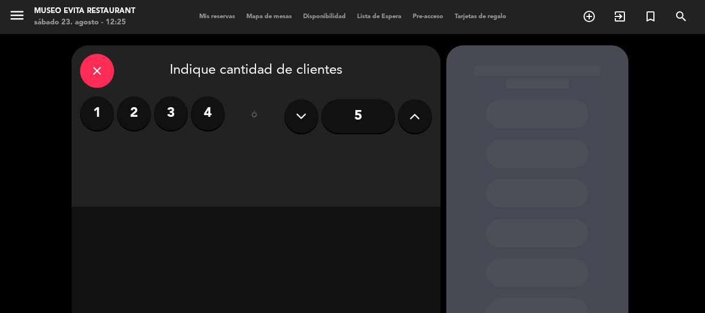
click at [169, 109] on label "3" at bounding box center [171, 114] width 34 height 34
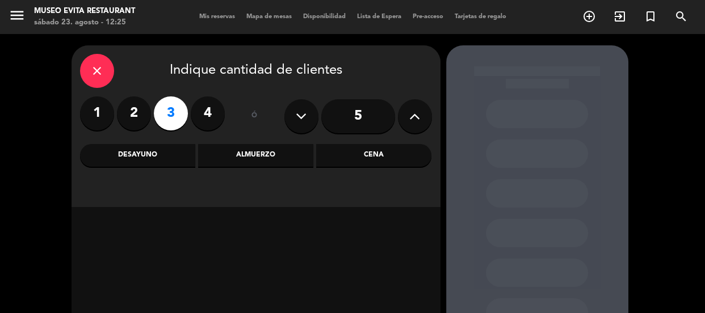
click at [261, 160] on div "Almuerzo" at bounding box center [255, 155] width 115 height 23
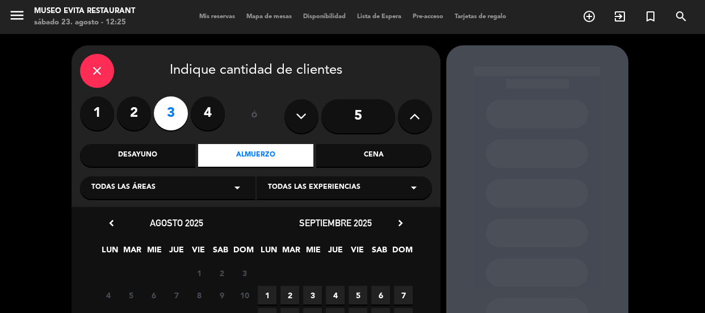
click at [320, 187] on span "Todas las experiencias" at bounding box center [314, 187] width 93 height 11
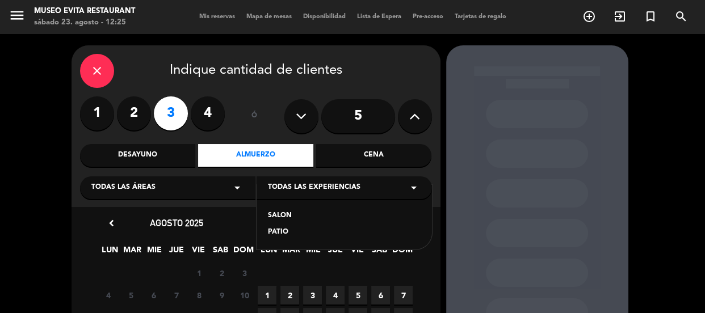
click at [271, 232] on div "PATIO" at bounding box center [344, 232] width 153 height 11
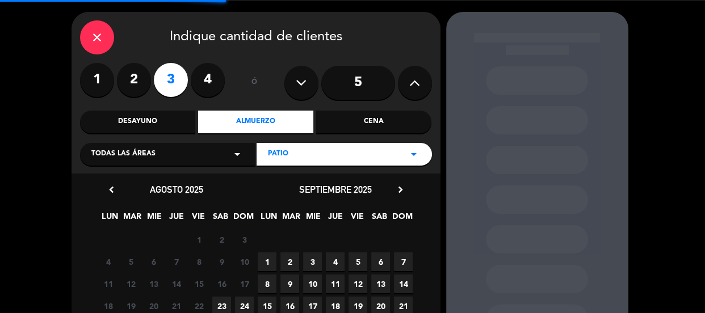
scroll to position [51, 0]
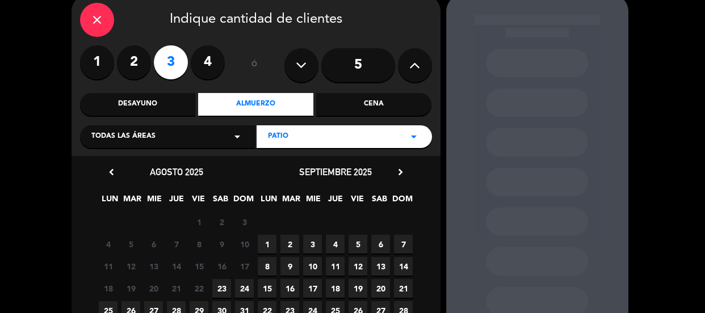
click at [203, 131] on div "Todas las áreas arrow_drop_down" at bounding box center [167, 137] width 175 height 23
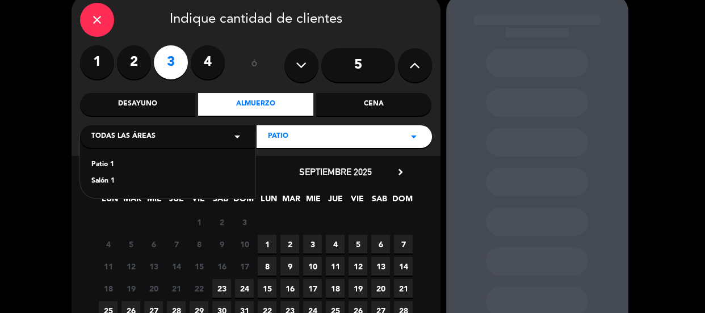
click at [106, 162] on div "Patio 1" at bounding box center [167, 165] width 153 height 11
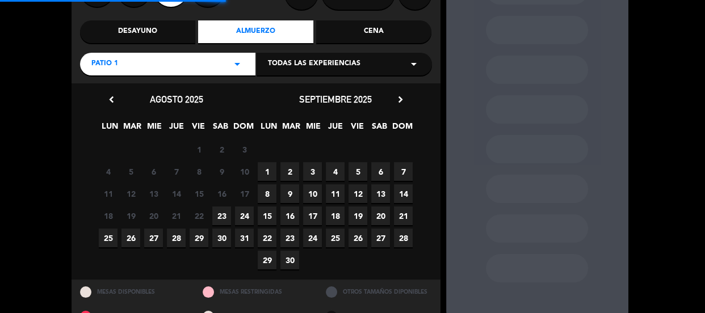
scroll to position [127, 0]
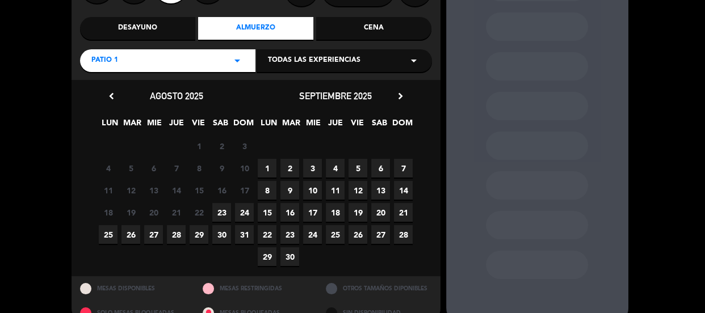
click at [240, 208] on span "24" at bounding box center [244, 212] width 19 height 19
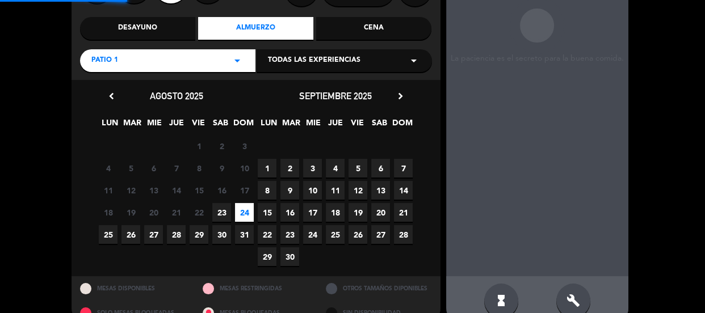
scroll to position [45, 0]
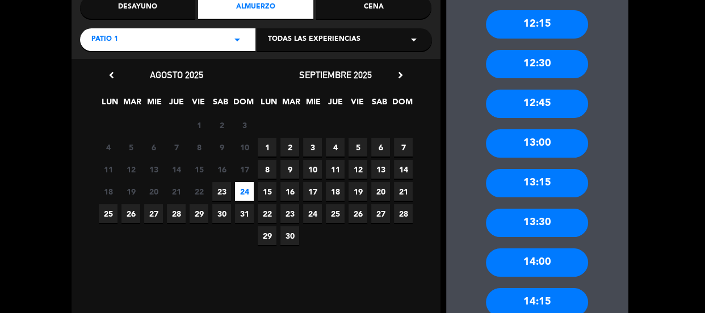
click at [554, 218] on div "13:30" at bounding box center [537, 223] width 102 height 28
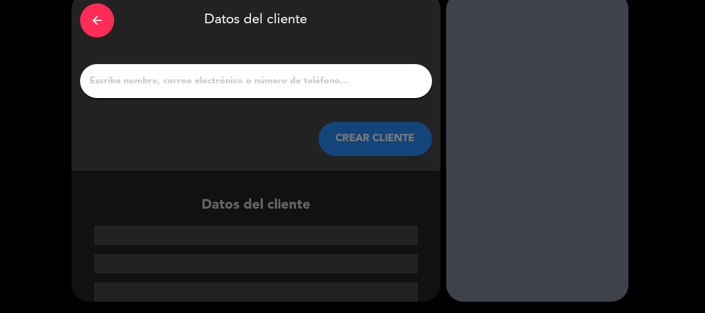
scroll to position [53, 0]
click at [143, 74] on input "1" at bounding box center [256, 81] width 335 height 16
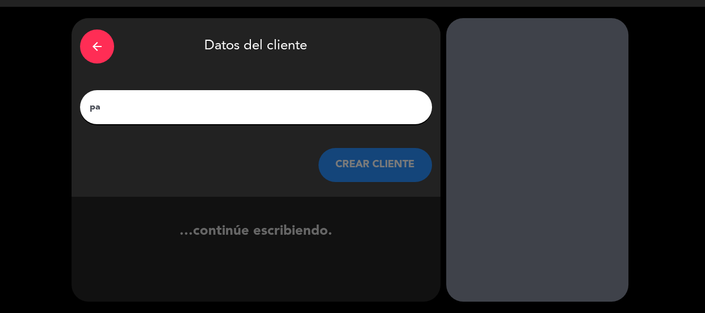
type input "p"
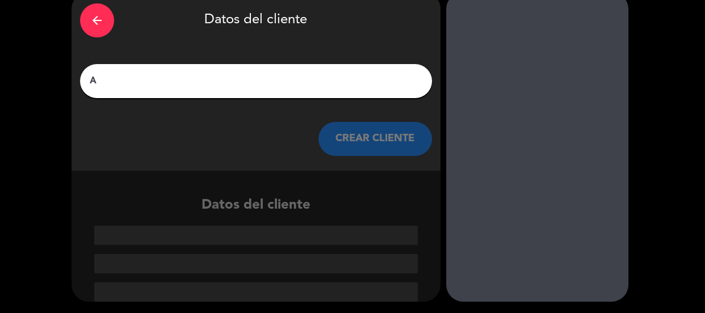
scroll to position [27, 0]
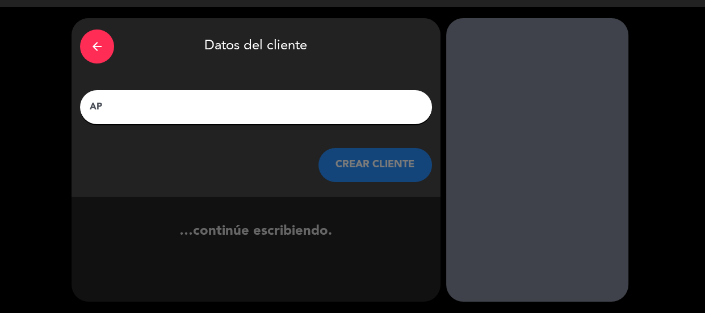
type input "A"
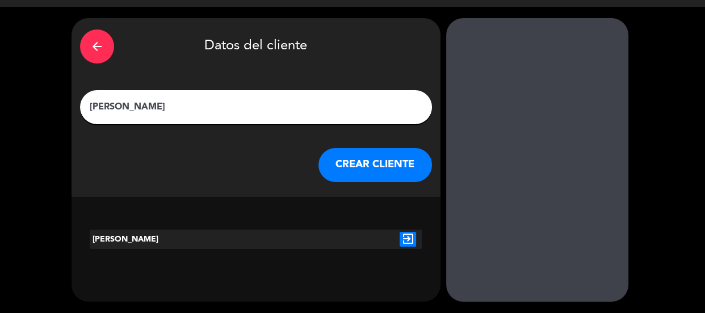
type input "[PERSON_NAME]"
click at [261, 240] on div at bounding box center [256, 239] width 56 height 19
click at [405, 239] on icon "exit_to_app" at bounding box center [408, 239] width 16 height 15
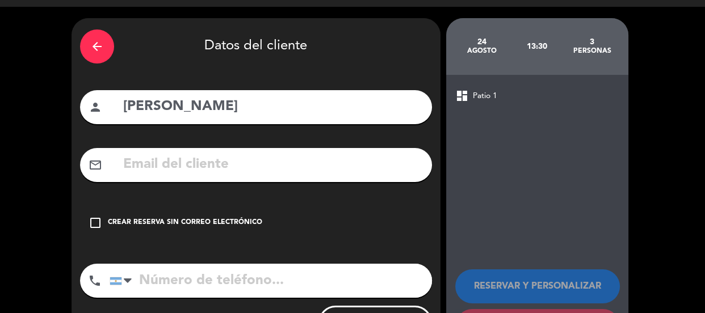
scroll to position [82, 0]
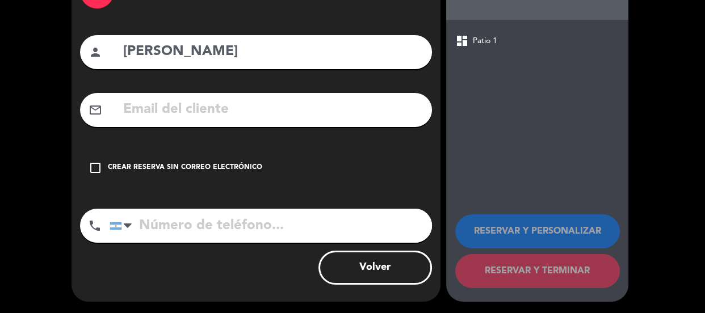
click at [97, 165] on icon "check_box_outline_blank" at bounding box center [96, 168] width 14 height 14
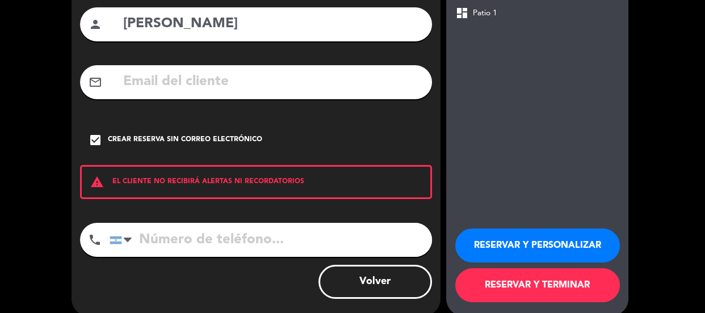
scroll to position [124, 0]
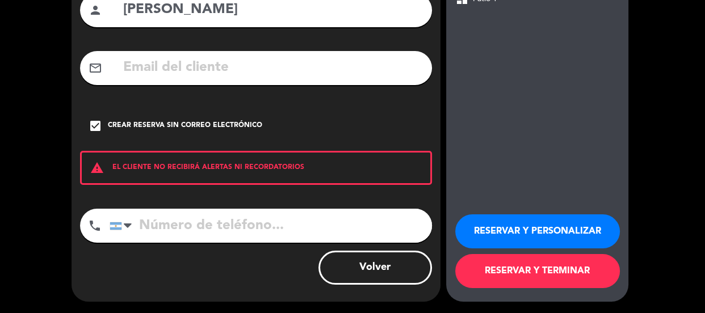
click at [529, 269] on button "RESERVAR Y TERMINAR" at bounding box center [537, 271] width 165 height 34
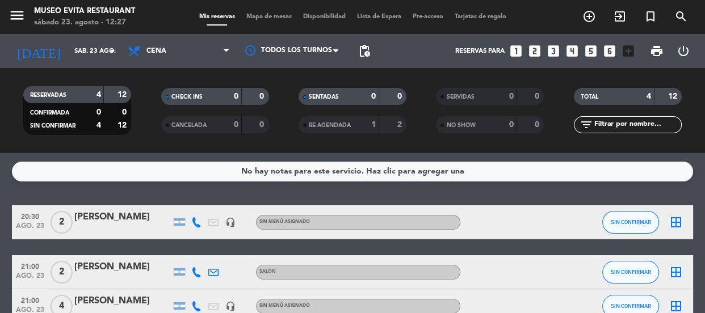
click at [148, 81] on div "CHECK INS 0 0 CANCELADA 0 0" at bounding box center [214, 111] width 137 height 62
click at [585, 13] on icon "add_circle_outline" at bounding box center [590, 17] width 14 height 14
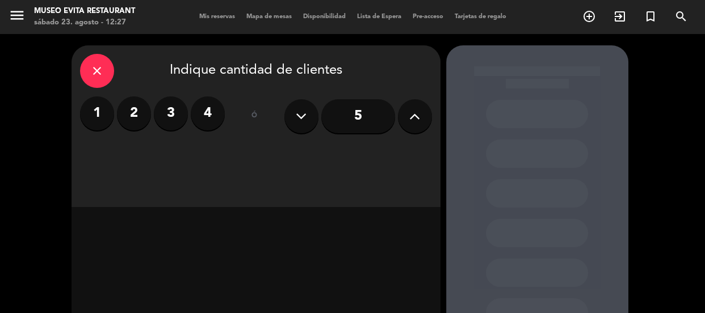
click at [202, 14] on span "Mis reservas" at bounding box center [217, 17] width 47 height 6
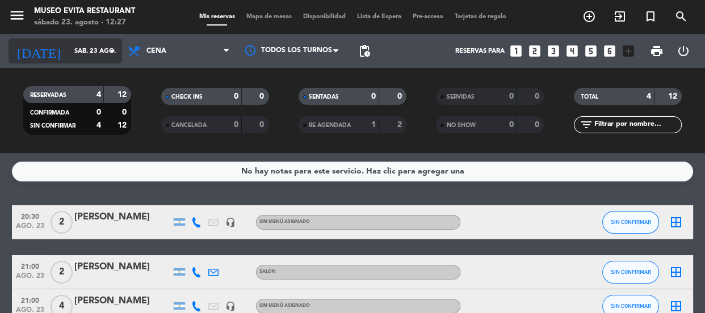
click at [95, 45] on input "sáb. 23 ago." at bounding box center [112, 51] width 87 height 19
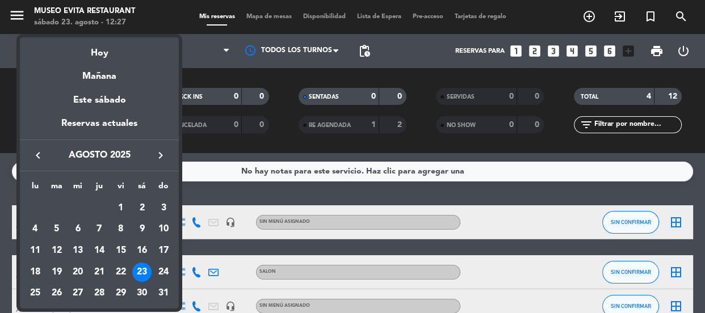
click at [161, 269] on div "24" at bounding box center [163, 272] width 19 height 19
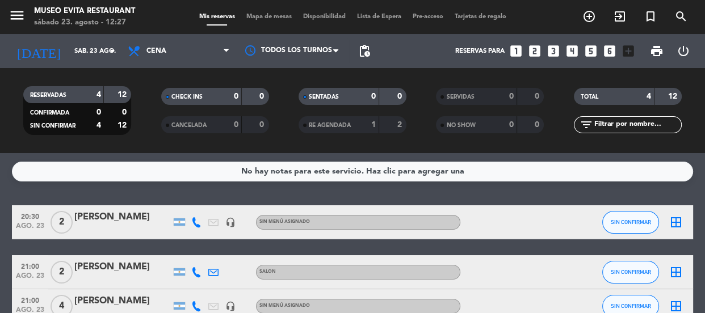
type input "dom. 24 ago."
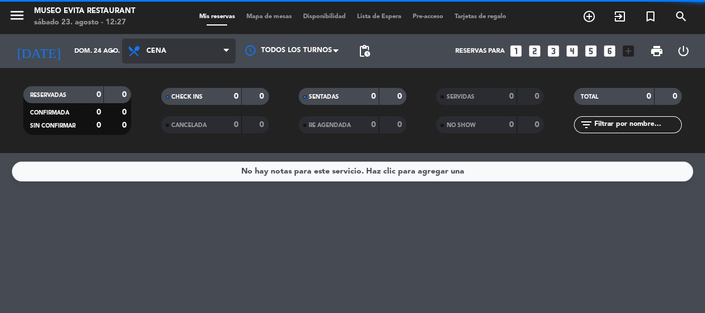
click at [168, 51] on span "Cena" at bounding box center [179, 51] width 114 height 25
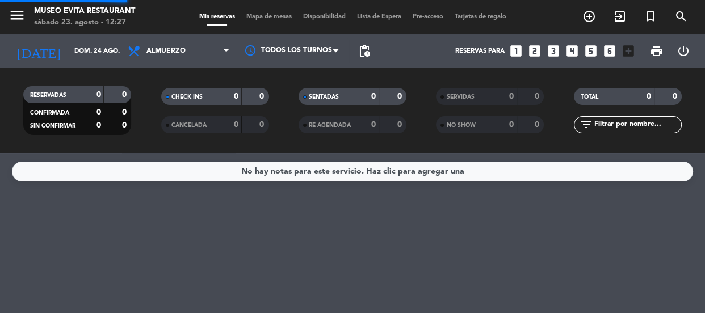
click at [168, 124] on div "menu Museo Evita Restaurant sábado 23. agosto - 12:27 Mis reservas Mapa de mesa…" at bounding box center [352, 76] width 705 height 153
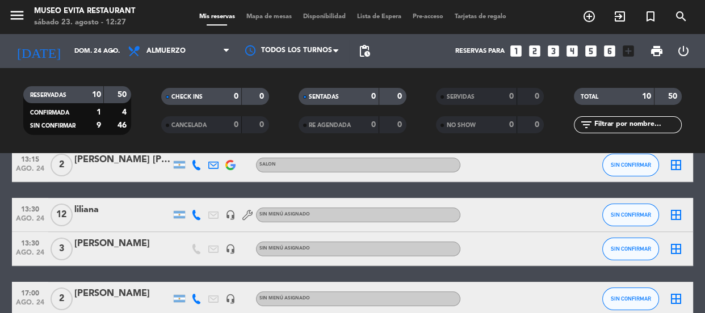
scroll to position [361, 0]
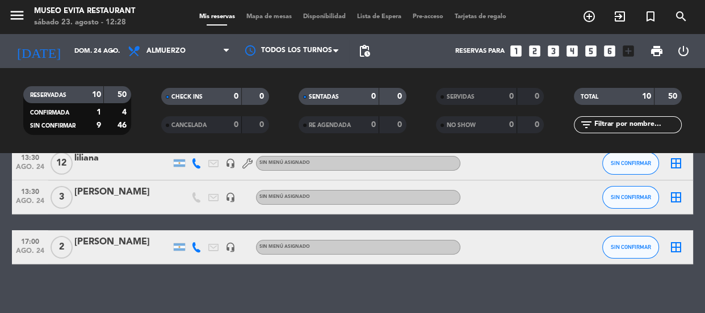
click at [676, 195] on icon "border_all" at bounding box center [677, 198] width 14 height 14
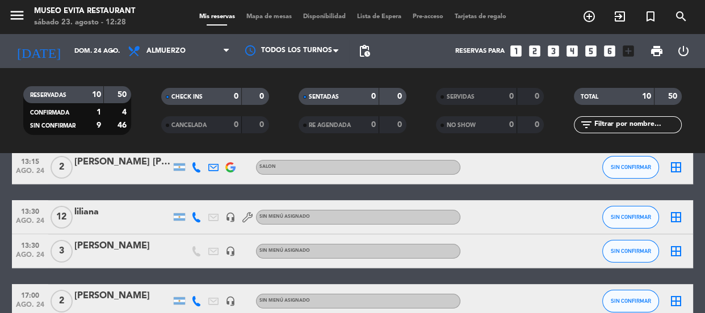
scroll to position [361, 0]
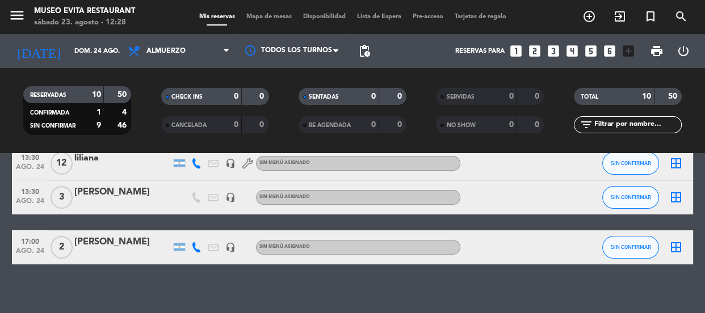
click at [449, 189] on div "13:30 ago. 24 3 [PERSON_NAME] headset_mic Sin menú asignado SIN CONFIRMAR borde…" at bounding box center [352, 198] width 681 height 34
click at [97, 186] on div "[PERSON_NAME]" at bounding box center [122, 192] width 97 height 15
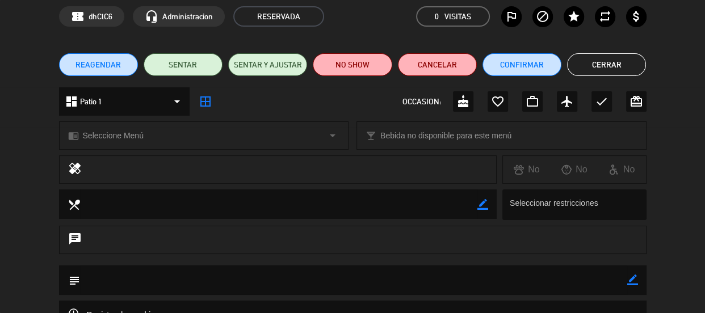
scroll to position [103, 0]
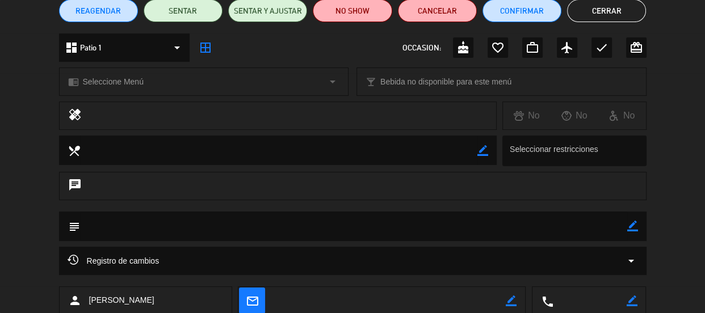
click at [118, 227] on textarea at bounding box center [353, 226] width 547 height 29
click at [628, 223] on icon "border_color" at bounding box center [633, 226] width 11 height 11
type textarea "q"
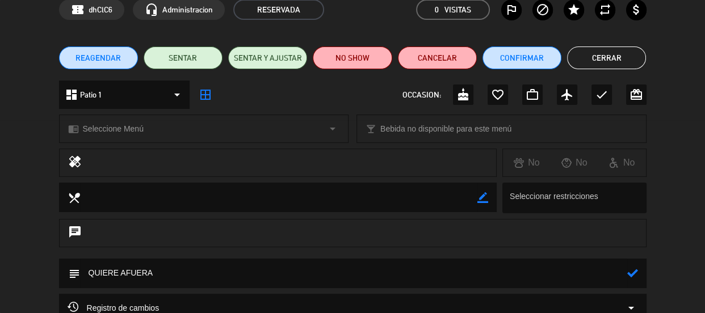
scroll to position [0, 0]
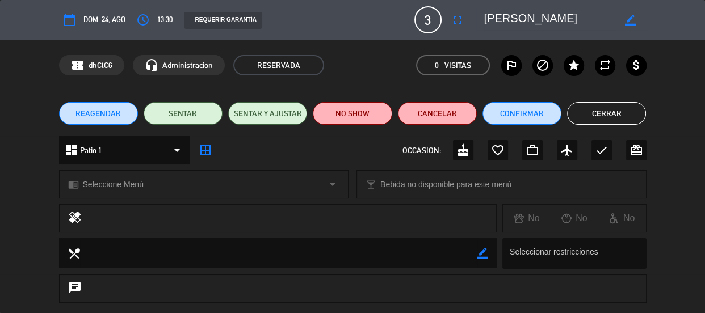
type textarea "QUIERE AFUERA"
click at [528, 110] on button "Confirmar" at bounding box center [522, 113] width 79 height 23
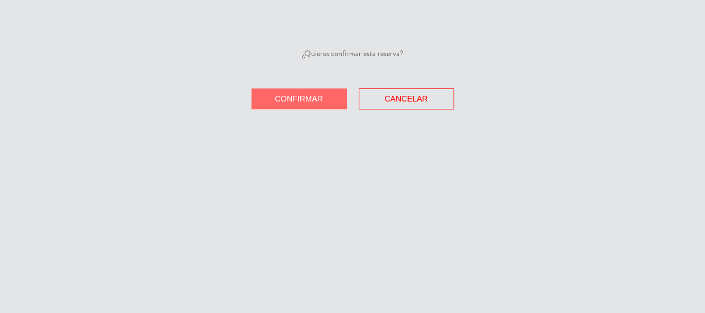
click at [332, 96] on button "Confirmar" at bounding box center [299, 99] width 95 height 21
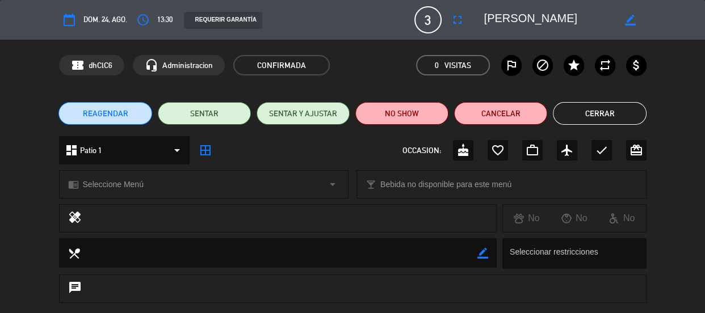
click at [597, 107] on button "Cerrar" at bounding box center [599, 113] width 93 height 23
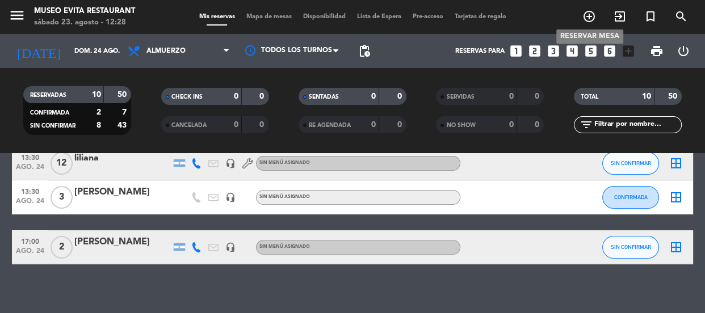
click at [593, 18] on icon "add_circle_outline" at bounding box center [590, 17] width 14 height 14
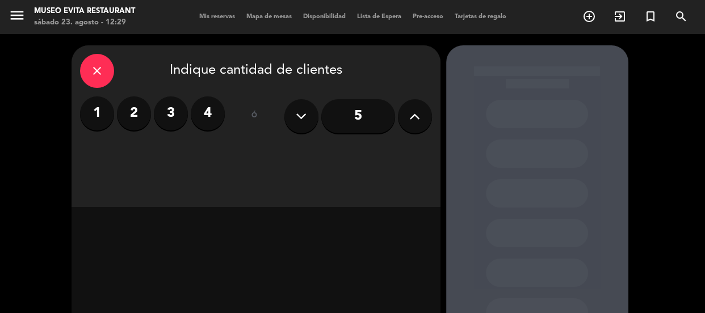
click at [98, 77] on icon "close" at bounding box center [97, 71] width 14 height 14
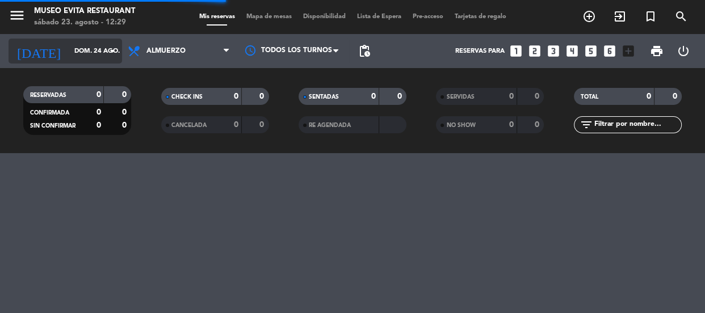
click at [106, 52] on icon "arrow_drop_down" at bounding box center [113, 51] width 14 height 14
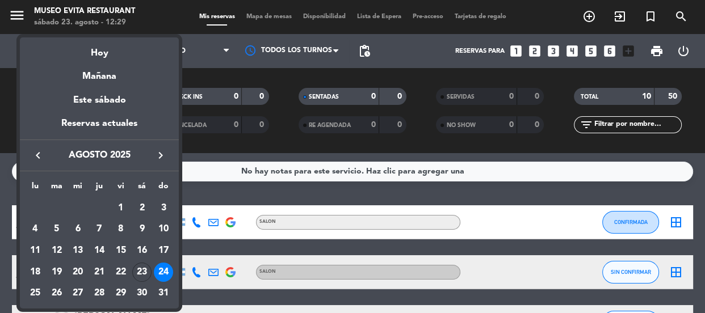
click at [138, 265] on div "23" at bounding box center [141, 272] width 19 height 19
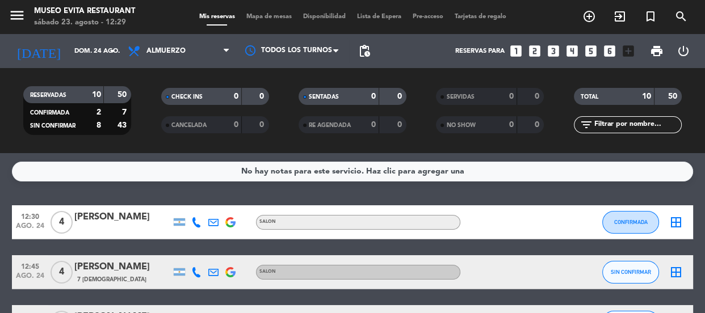
type input "sáb. 23 ago."
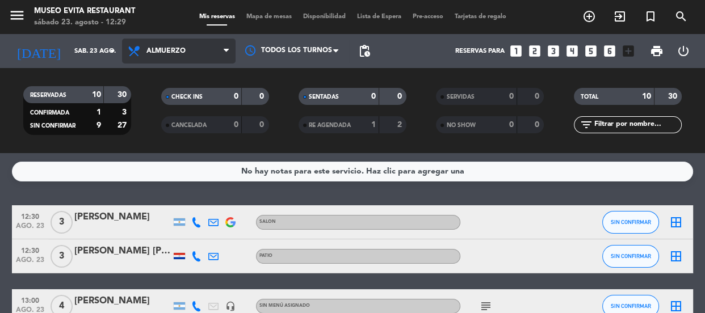
click at [192, 56] on span "Almuerzo" at bounding box center [179, 51] width 114 height 25
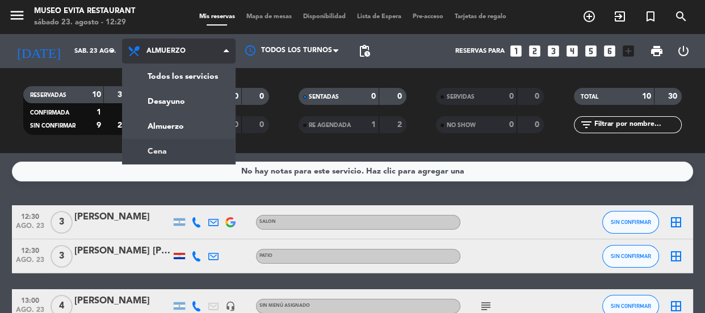
click at [169, 156] on ng-component "menu Museo Evita Restaurant sábado 23. agosto - 12:29 Mis reservas Mapa de mesa…" at bounding box center [352, 156] width 705 height 313
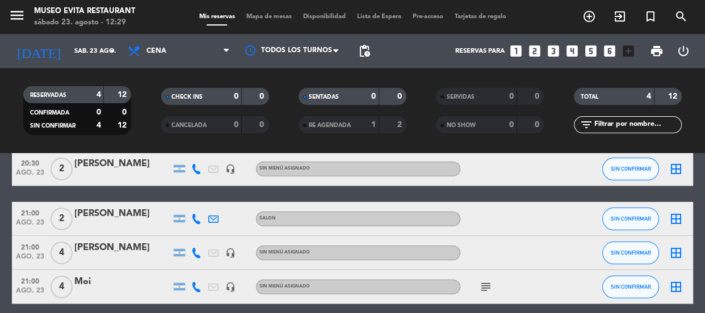
scroll to position [101, 0]
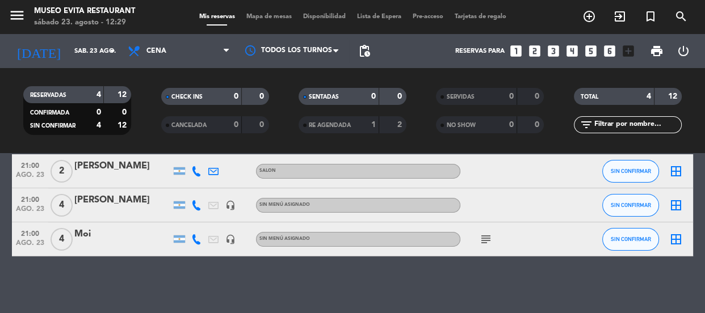
click at [482, 239] on icon "subject" at bounding box center [486, 240] width 14 height 14
click at [488, 205] on div at bounding box center [512, 206] width 102 height 34
click at [568, 49] on icon "looks_4" at bounding box center [572, 51] width 15 height 15
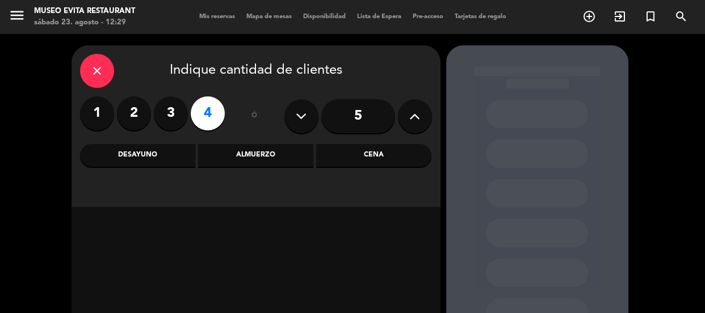
click at [350, 151] on div "Cena" at bounding box center [373, 155] width 115 height 23
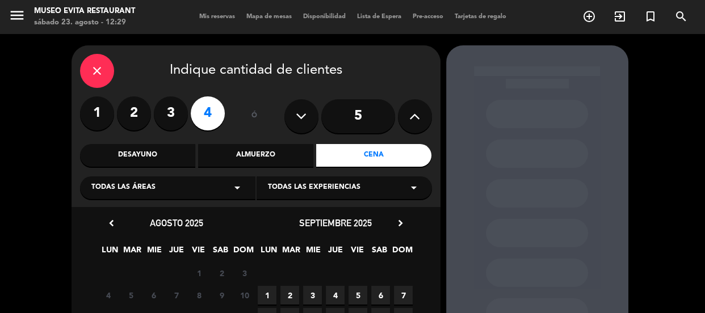
scroll to position [149, 0]
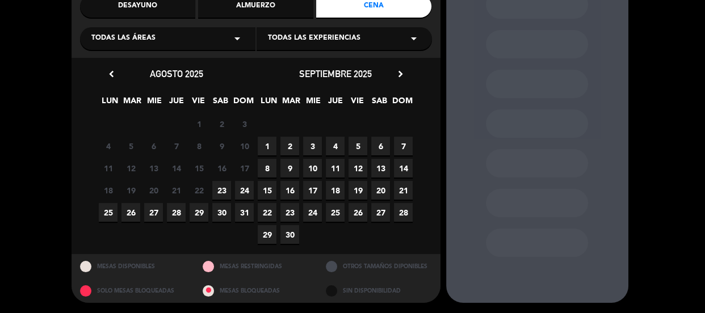
click at [221, 190] on span "23" at bounding box center [221, 190] width 19 height 19
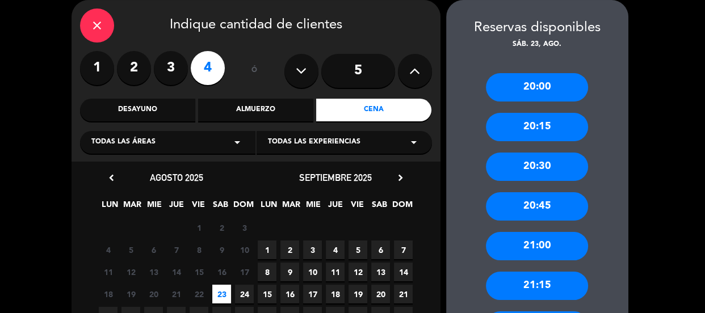
scroll to position [148, 0]
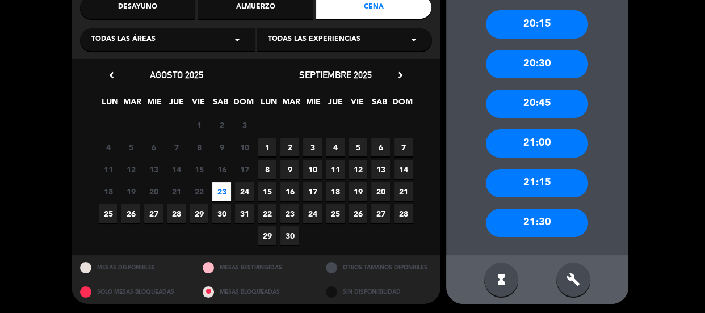
click at [545, 215] on div "21:30" at bounding box center [537, 223] width 102 height 28
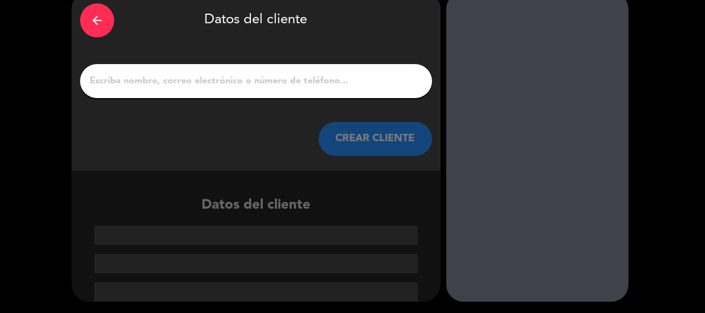
scroll to position [53, 0]
click at [195, 79] on input "1" at bounding box center [256, 81] width 335 height 16
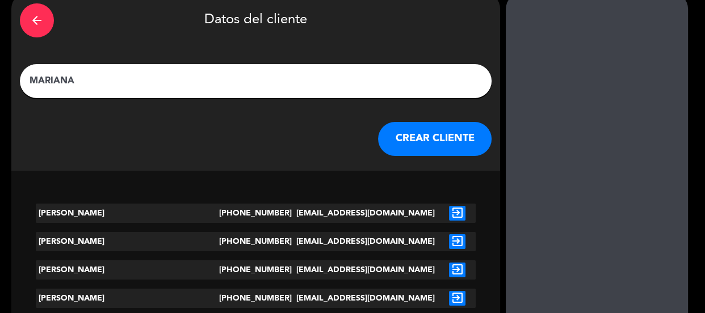
type input "MARIANA"
drag, startPoint x: 331, startPoint y: 164, endPoint x: 339, endPoint y: 147, distance: 18.5
click at [331, 160] on div "arrow_back Datos del cliente [PERSON_NAME] CLIENTE" at bounding box center [255, 81] width 489 height 179
click at [378, 143] on button "CREAR CLIENTE" at bounding box center [435, 139] width 114 height 34
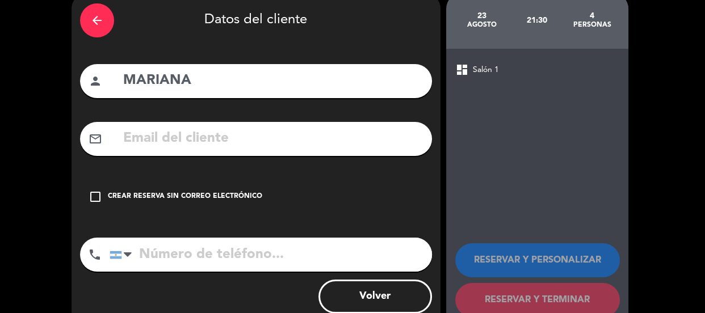
scroll to position [82, 0]
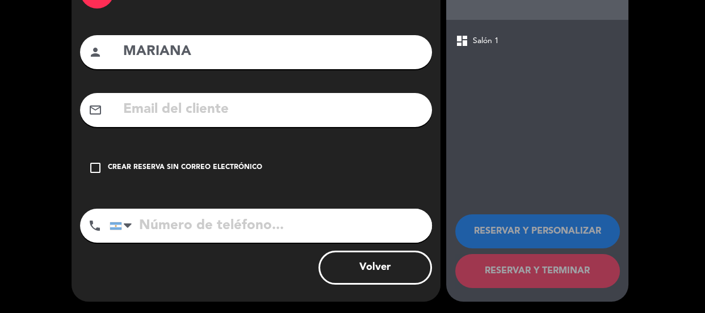
click at [145, 233] on input "tel" at bounding box center [271, 226] width 323 height 34
type input "1151578153"
click at [98, 169] on icon "check_box_outline_blank" at bounding box center [96, 168] width 14 height 14
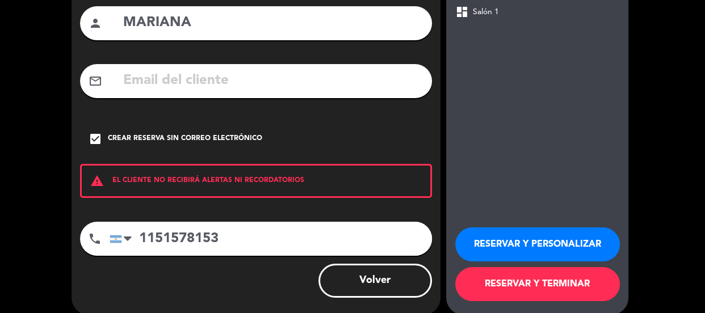
scroll to position [124, 0]
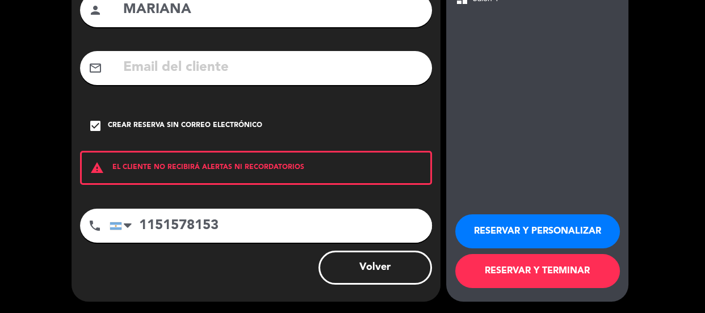
click at [521, 229] on button "RESERVAR Y PERSONALIZAR" at bounding box center [537, 232] width 165 height 34
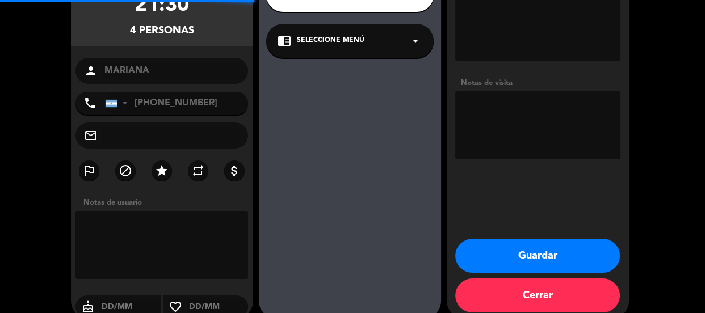
scroll to position [45, 0]
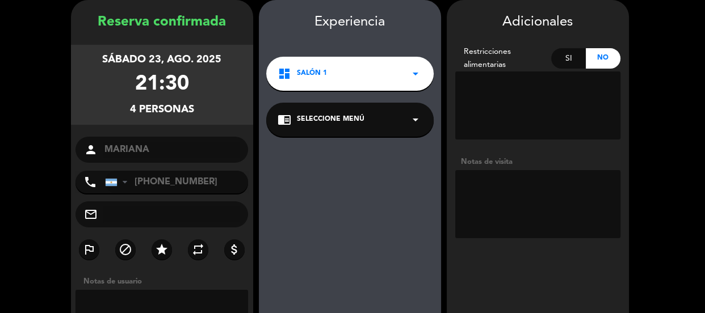
click at [504, 179] on textarea at bounding box center [537, 204] width 165 height 68
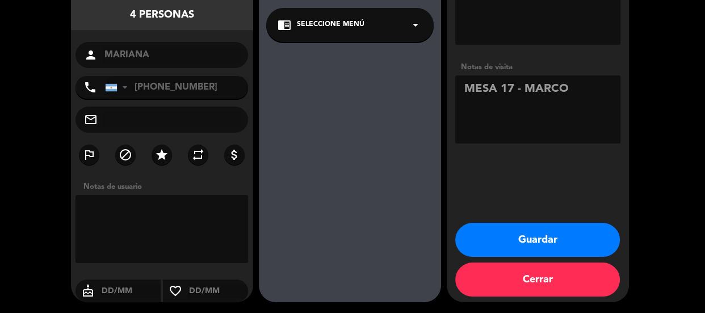
scroll to position [141, 0]
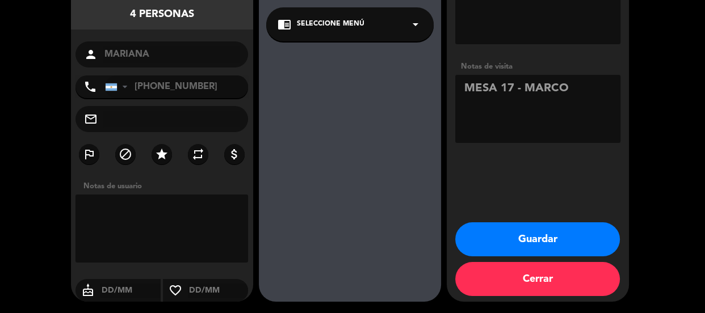
type textarea "MESA 17 - MARCO"
click at [541, 240] on button "Guardar" at bounding box center [537, 240] width 165 height 34
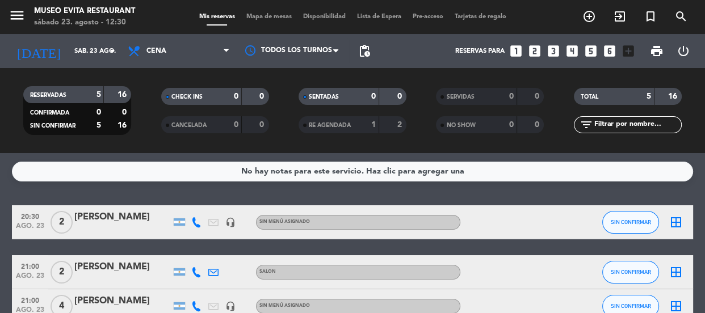
drag, startPoint x: 262, startPoint y: 132, endPoint x: 162, endPoint y: 148, distance: 101.7
click at [162, 148] on div "RESERVADAS 5 16 CONFIRMADA 0 0 SIN CONFIRMAR 5 16 CHECK INS 0 0 CANCELADA 0 0 S…" at bounding box center [352, 110] width 705 height 85
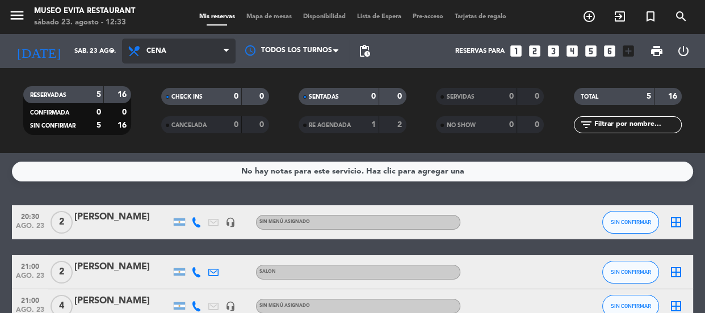
click at [154, 44] on span "Cena" at bounding box center [179, 51] width 114 height 25
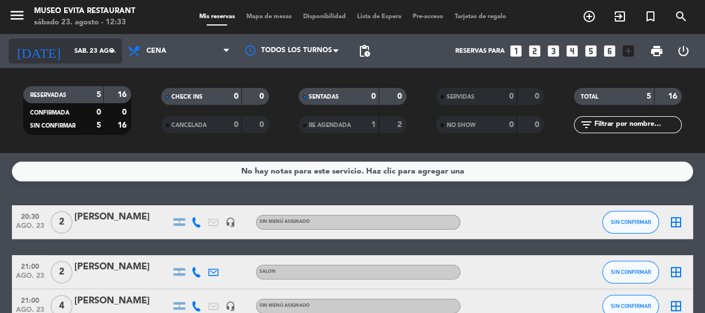
click at [108, 47] on icon "arrow_drop_down" at bounding box center [113, 51] width 14 height 14
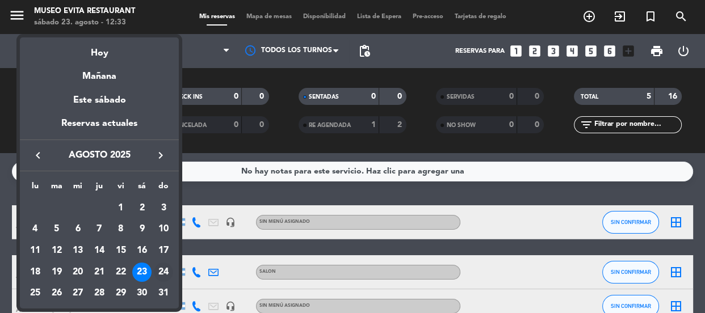
click at [162, 269] on div "24" at bounding box center [163, 272] width 19 height 19
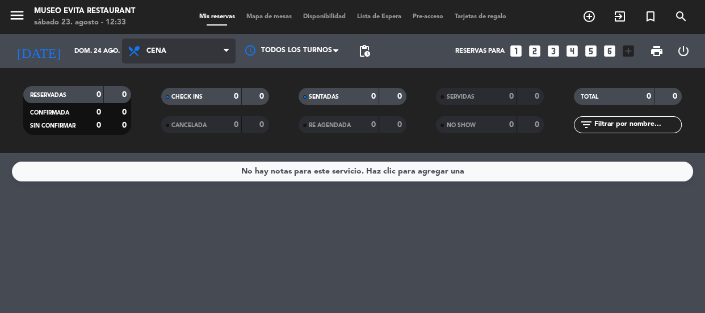
click at [171, 61] on span "Cena" at bounding box center [179, 51] width 114 height 25
click at [170, 118] on div "menu Museo Evita Restaurant sábado 23. agosto - 12:33 Mis reservas Mapa de mesa…" at bounding box center [352, 76] width 705 height 153
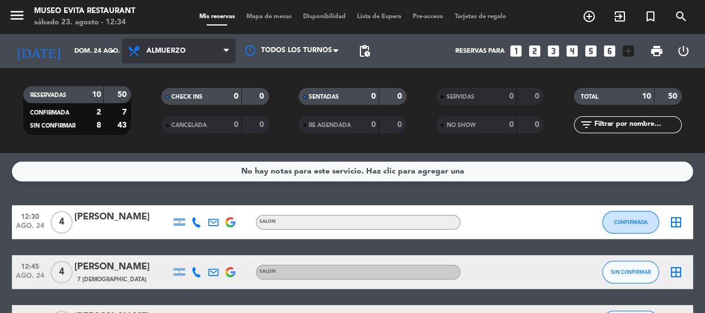
click at [172, 52] on span "Almuerzo" at bounding box center [166, 51] width 39 height 8
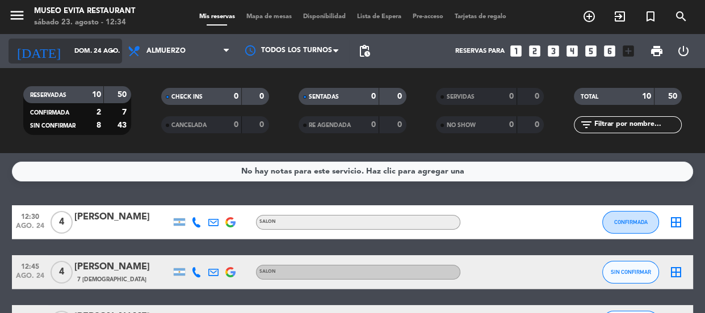
click at [87, 51] on input "dom. 24 ago." at bounding box center [112, 51] width 87 height 19
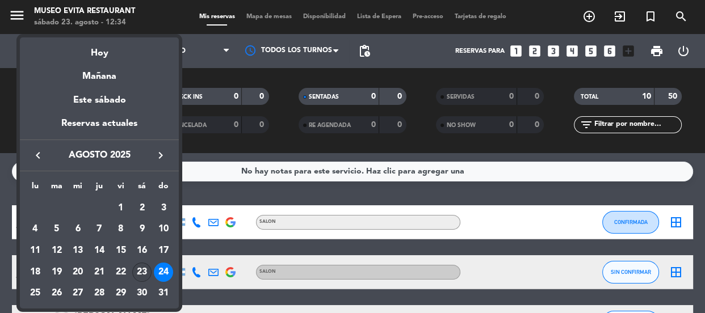
click at [146, 270] on div "23" at bounding box center [141, 272] width 19 height 19
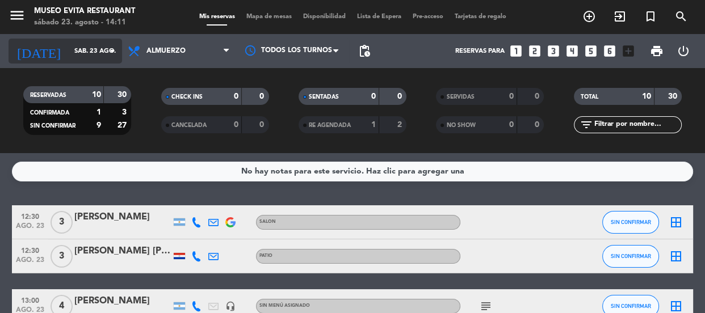
click at [98, 53] on input "sáb. 23 ago." at bounding box center [112, 51] width 87 height 19
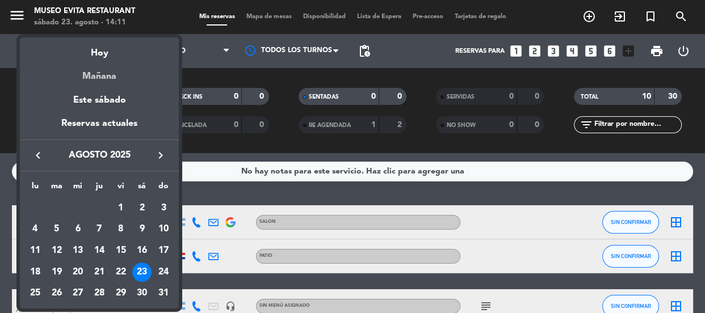
click at [124, 74] on div "Mañana" at bounding box center [99, 72] width 159 height 23
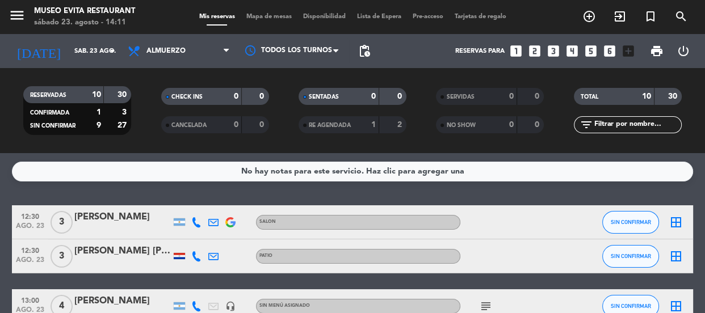
type input "dom. 24 ago."
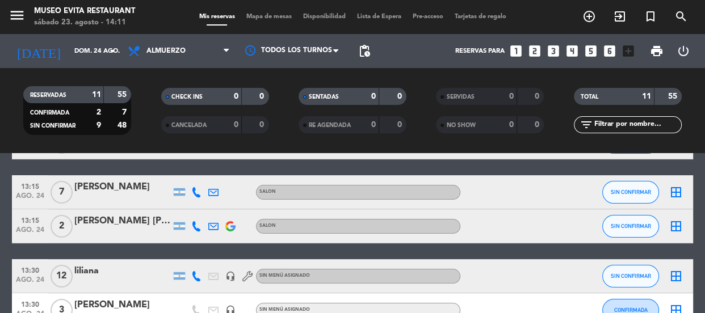
scroll to position [145, 0]
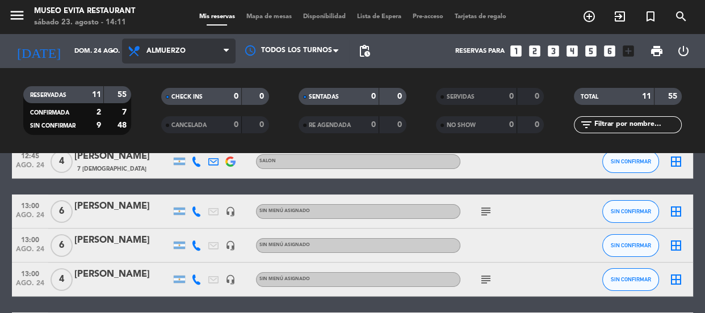
click at [165, 56] on span "Almuerzo" at bounding box center [179, 51] width 114 height 25
click at [163, 150] on div "menu Museo Evita Restaurant sábado 23. agosto - 14:11 Mis reservas Mapa de mesa…" at bounding box center [352, 76] width 705 height 153
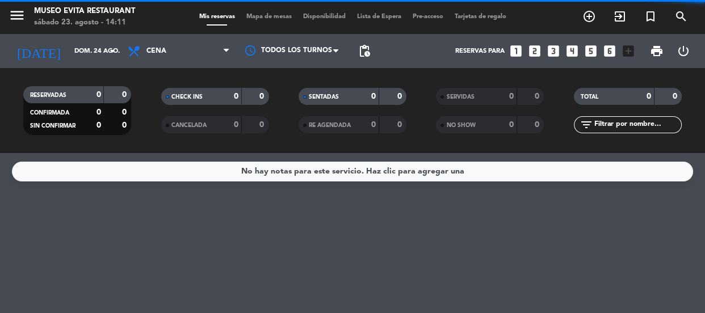
scroll to position [0, 0]
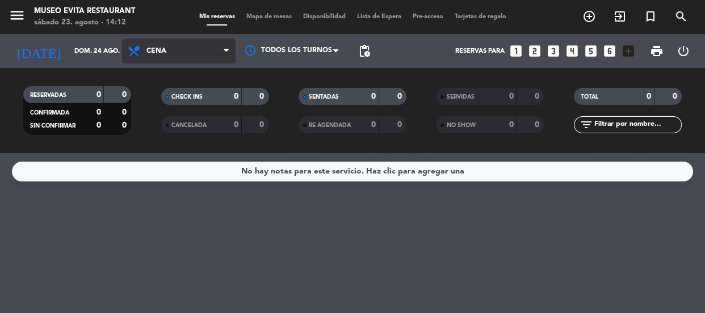
click at [152, 47] on span "Cena" at bounding box center [157, 51] width 20 height 8
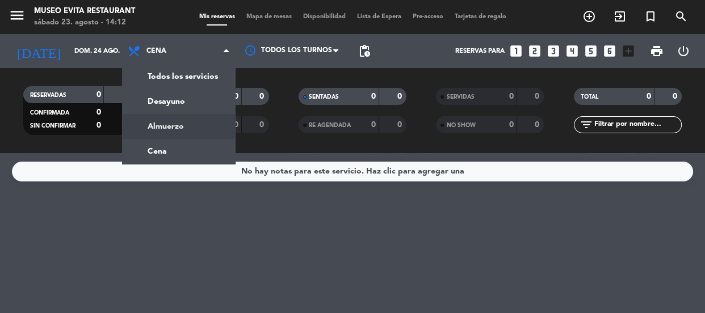
click at [156, 127] on div "menu Museo Evita Restaurant sábado 23. agosto - 14:12 Mis reservas Mapa de mesa…" at bounding box center [352, 76] width 705 height 153
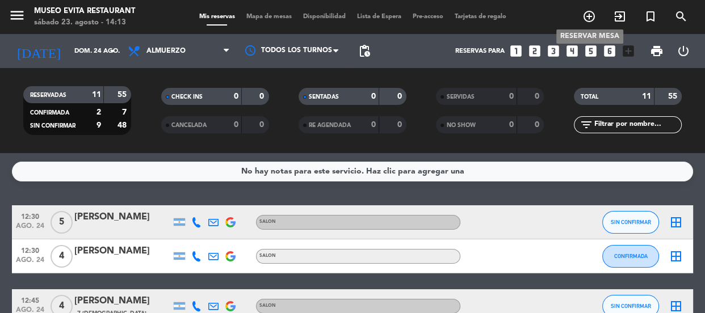
click at [590, 17] on icon "add_circle_outline" at bounding box center [590, 17] width 14 height 14
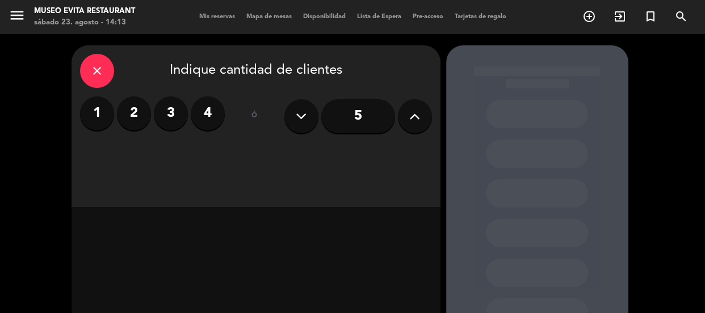
click at [129, 114] on label "2" at bounding box center [134, 114] width 34 height 34
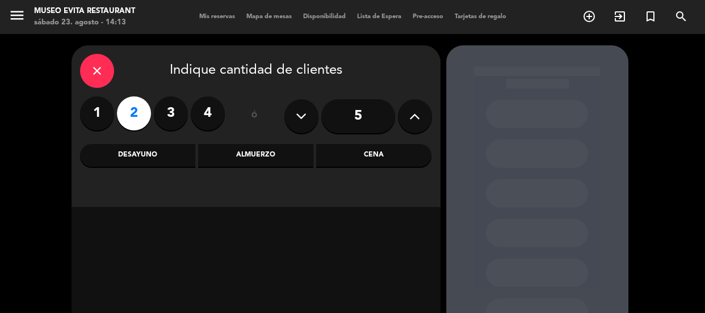
drag, startPoint x: 352, startPoint y: 148, endPoint x: 346, endPoint y: 153, distance: 7.6
click at [352, 148] on div "Cena" at bounding box center [373, 155] width 115 height 23
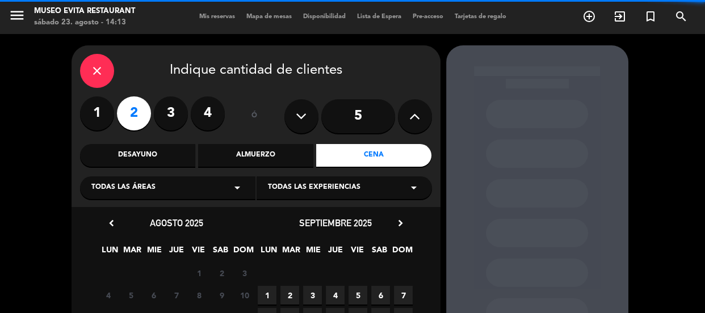
scroll to position [103, 0]
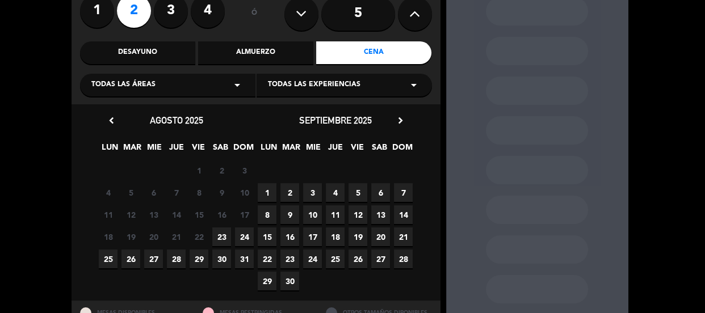
click at [237, 238] on span "24" at bounding box center [244, 237] width 19 height 19
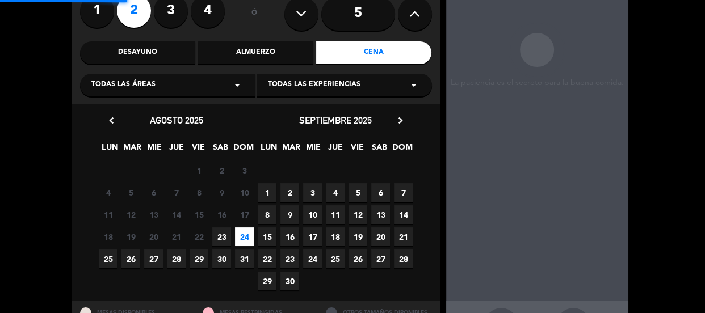
scroll to position [45, 0]
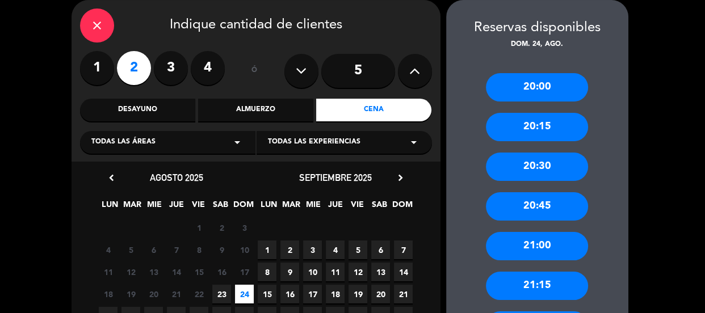
click at [539, 161] on div "20:30" at bounding box center [537, 167] width 102 height 28
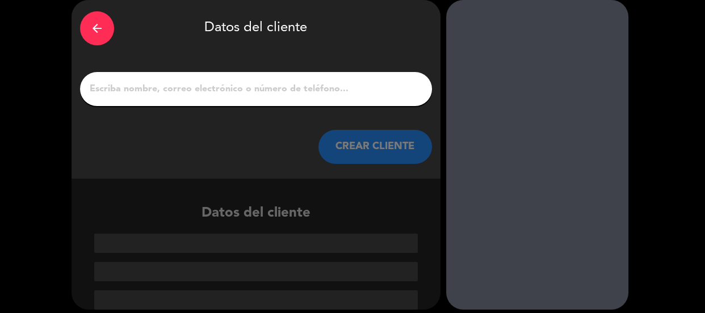
click at [159, 92] on input "1" at bounding box center [256, 89] width 335 height 16
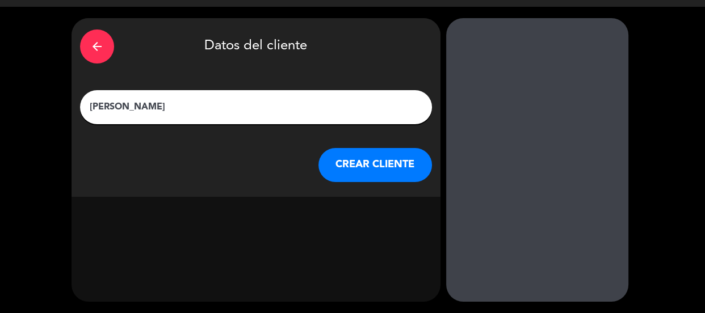
scroll to position [27, 0]
type input "[PERSON_NAME]"
click at [393, 162] on button "CREAR CLIENTE" at bounding box center [376, 165] width 114 height 34
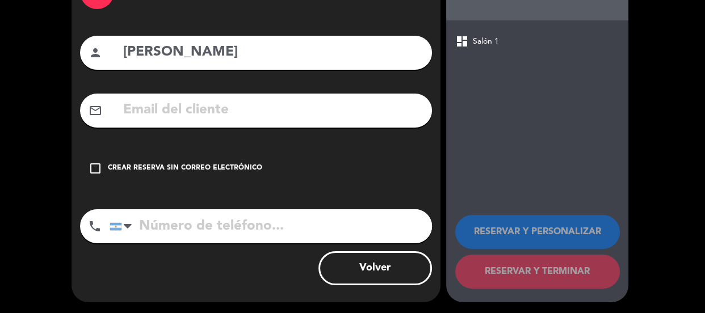
scroll to position [82, 0]
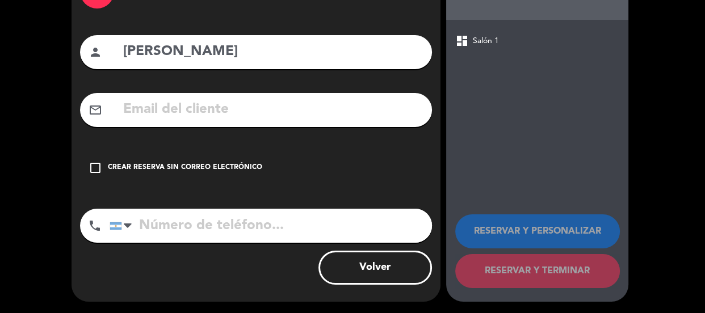
click at [196, 228] on input "tel" at bounding box center [271, 226] width 323 height 34
type input "1158082642"
click at [102, 162] on div "check_box_outline_blank Crear reserva sin correo electrónico" at bounding box center [256, 168] width 352 height 34
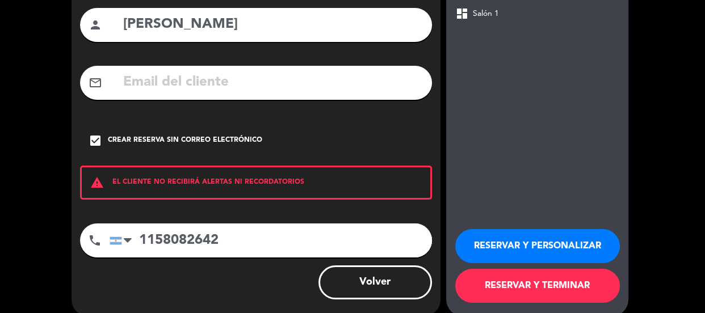
scroll to position [124, 0]
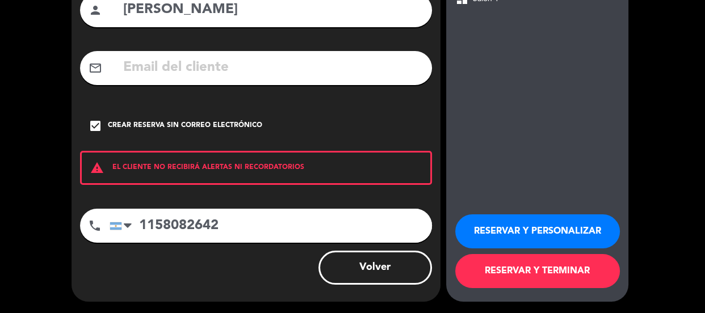
click at [566, 267] on button "RESERVAR Y TERMINAR" at bounding box center [537, 271] width 165 height 34
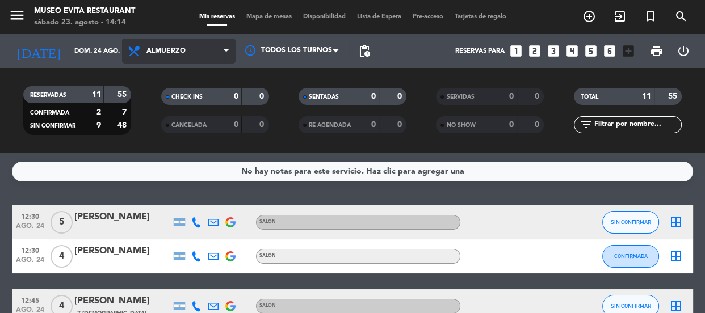
click at [202, 51] on span "Almuerzo" at bounding box center [179, 51] width 114 height 25
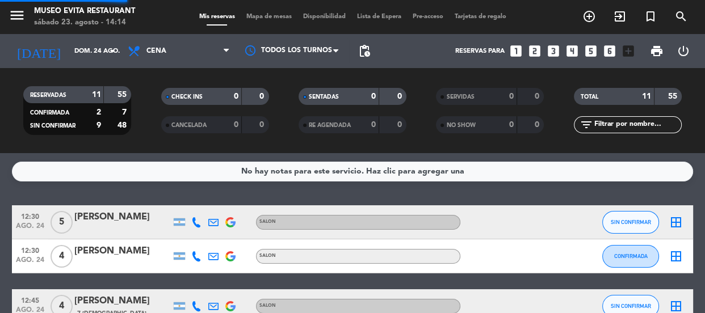
click at [175, 144] on div "menu Museo Evita Restaurant sábado 23. agosto - 14:14 Mis reservas Mapa de mesa…" at bounding box center [352, 76] width 705 height 153
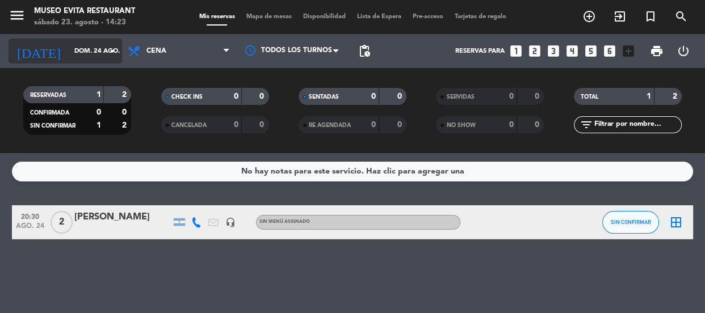
click at [107, 42] on input "dom. 24 ago." at bounding box center [112, 51] width 87 height 19
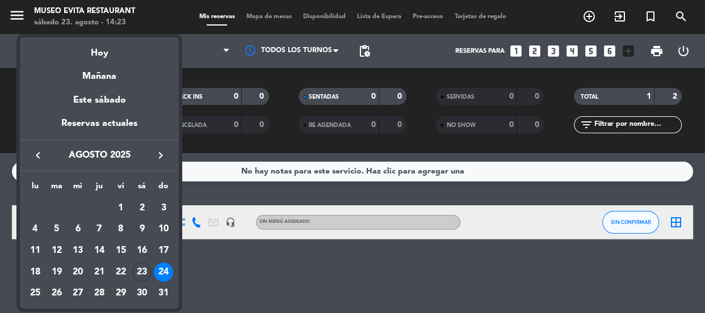
click at [194, 43] on div at bounding box center [352, 156] width 705 height 313
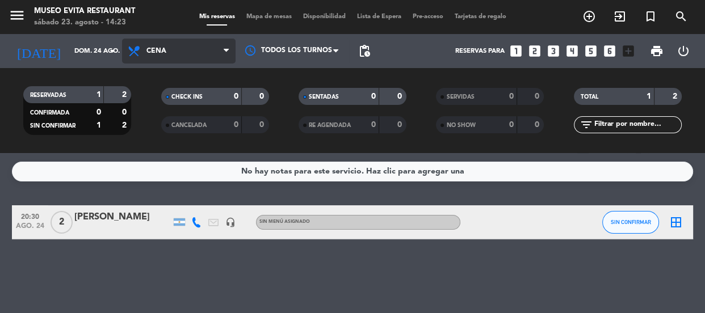
click at [191, 45] on span "Cena" at bounding box center [179, 51] width 114 height 25
click at [164, 126] on div "menu Museo Evita Restaurant sábado 23. agosto - 14:23 Mis reservas Mapa de mesa…" at bounding box center [352, 76] width 705 height 153
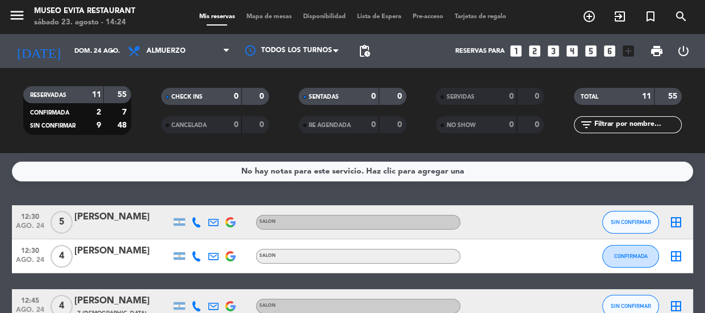
click at [140, 228] on div at bounding box center [122, 229] width 97 height 9
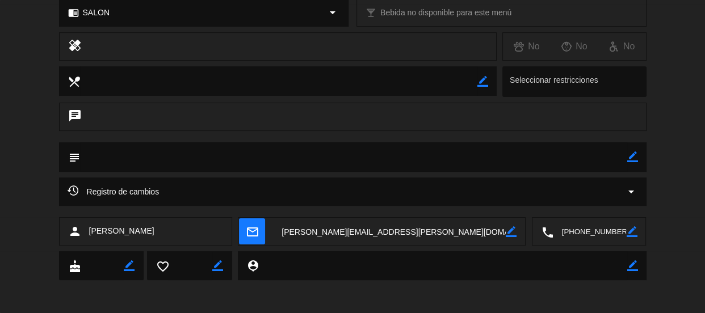
scroll to position [173, 0]
click at [73, 109] on icon "chat" at bounding box center [75, 116] width 14 height 16
click at [74, 112] on icon "chat" at bounding box center [75, 116] width 14 height 16
click at [115, 115] on div "chat" at bounding box center [353, 116] width 588 height 28
drag, startPoint x: 105, startPoint y: 113, endPoint x: 80, endPoint y: 116, distance: 25.8
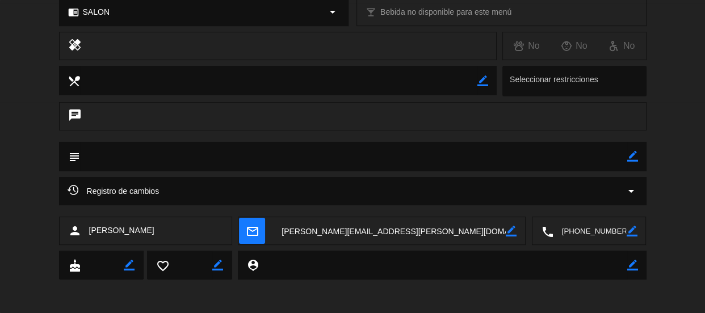
click at [105, 112] on div "chat" at bounding box center [353, 116] width 588 height 28
click at [76, 113] on icon "chat" at bounding box center [75, 116] width 14 height 16
click at [633, 153] on icon "border_color" at bounding box center [633, 156] width 11 height 11
type textarea "q"
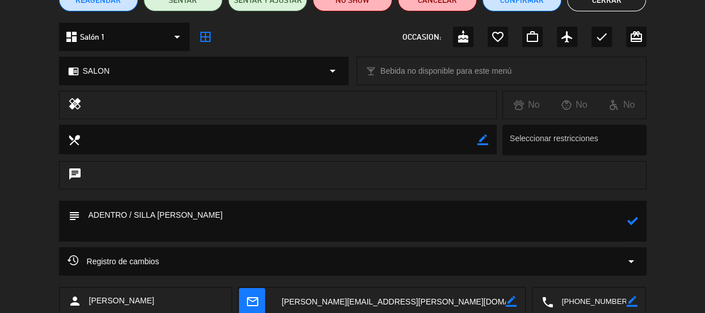
scroll to position [0, 0]
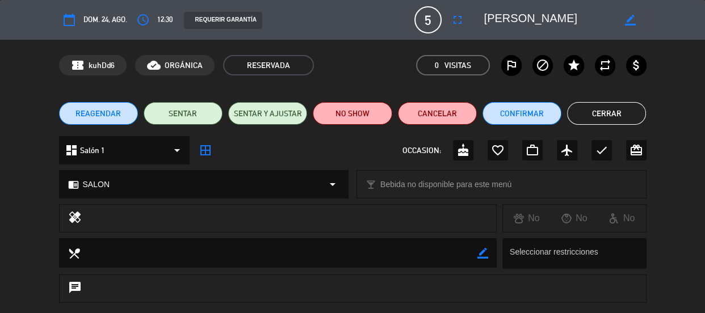
type textarea "ADENTRO / SILLA [PERSON_NAME]"
click at [532, 113] on button "Confirmar" at bounding box center [522, 113] width 79 height 23
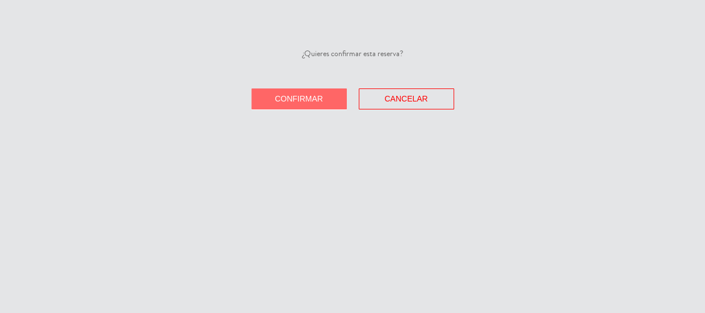
click at [306, 97] on span "Confirmar" at bounding box center [299, 98] width 48 height 9
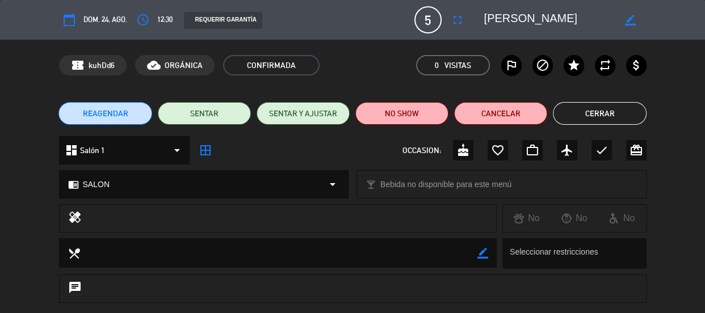
click at [627, 110] on button "Cerrar" at bounding box center [599, 113] width 93 height 23
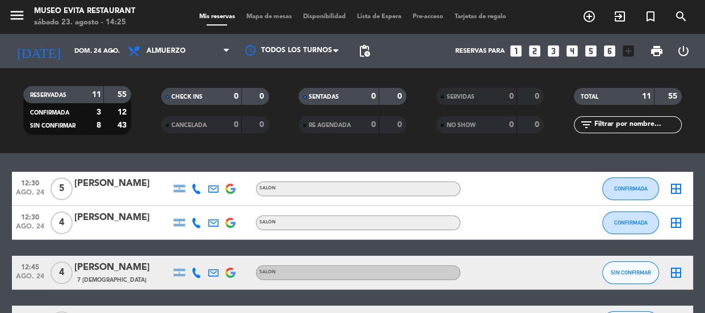
scroll to position [51, 0]
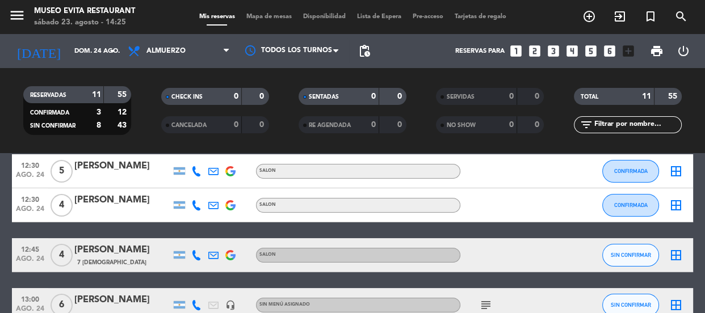
click at [472, 176] on div at bounding box center [512, 171] width 102 height 34
